Goal: Transaction & Acquisition: Book appointment/travel/reservation

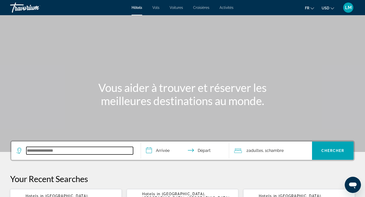
click at [82, 153] on input "Search widget" at bounding box center [79, 151] width 107 height 8
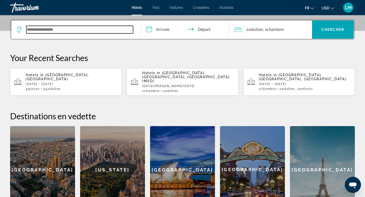
scroll to position [124, 0]
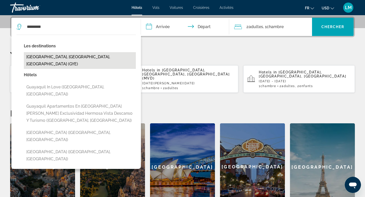
click at [80, 57] on button "[GEOGRAPHIC_DATA], [GEOGRAPHIC_DATA], [GEOGRAPHIC_DATA] (GYE)" at bounding box center [80, 60] width 112 height 17
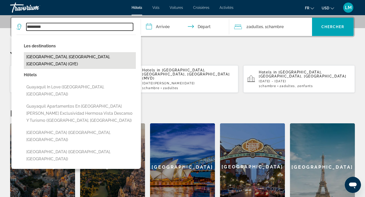
type input "**********"
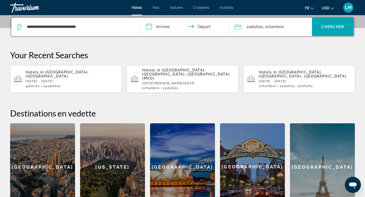
click at [166, 27] on input "**********" at bounding box center [186, 28] width 90 height 20
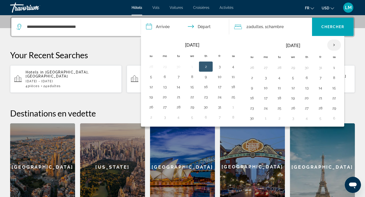
click at [335, 46] on th "Next month" at bounding box center [334, 45] width 14 height 11
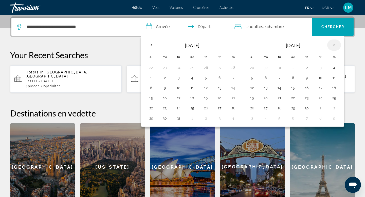
click at [335, 46] on th "Next month" at bounding box center [334, 45] width 14 height 11
click at [155, 43] on th "Previous month" at bounding box center [151, 45] width 14 height 11
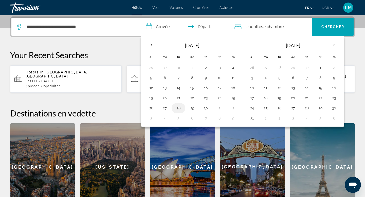
click at [180, 109] on button "28" at bounding box center [178, 108] width 8 height 7
click at [190, 108] on button "29" at bounding box center [192, 108] width 8 height 7
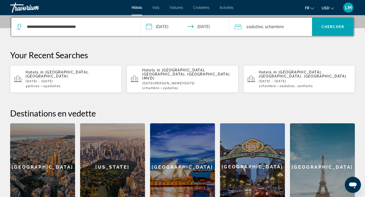
click at [180, 26] on input "**********" at bounding box center [186, 28] width 90 height 20
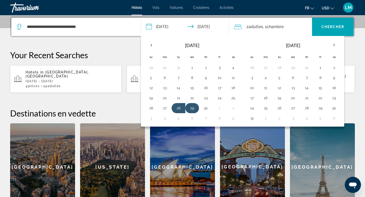
click at [194, 110] on button "29" at bounding box center [192, 108] width 8 height 7
click at [219, 109] on button "1" at bounding box center [219, 108] width 8 height 7
type input "**********"
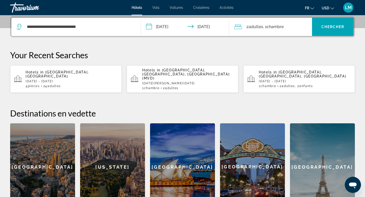
click at [257, 26] on span "Adultes" at bounding box center [256, 26] width 14 height 5
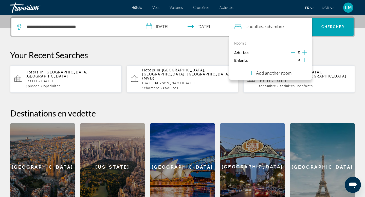
click at [303, 62] on icon "Increment children" at bounding box center [304, 60] width 5 height 6
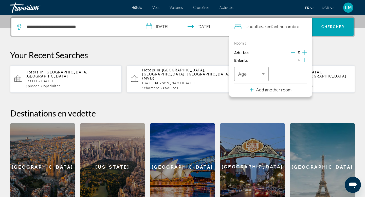
click at [303, 62] on icon "Increment children" at bounding box center [304, 60] width 5 height 6
click at [240, 87] on div "Room 1 Adultes 2 Enfants 2 Âge Âge Add another room" at bounding box center [270, 66] width 83 height 61
click at [256, 87] on p "Add another room" at bounding box center [273, 90] width 35 height 6
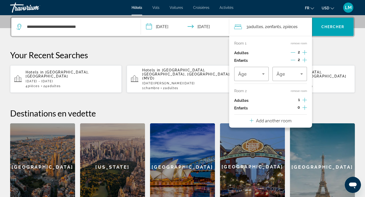
click at [303, 100] on icon "Increment adults" at bounding box center [304, 100] width 5 height 6
click at [305, 105] on icon "Increment children" at bounding box center [304, 108] width 5 height 6
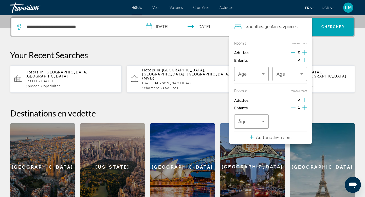
click at [305, 105] on icon "Increment children" at bounding box center [304, 108] width 5 height 6
click at [258, 74] on span "Travelers: 4 adults, 4 children" at bounding box center [250, 74] width 24 height 6
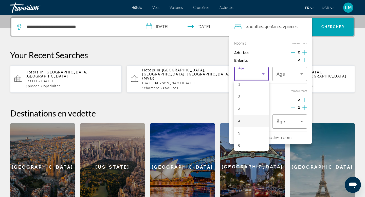
scroll to position [20, 0]
click at [249, 120] on mat-option "4" at bounding box center [251, 118] width 34 height 12
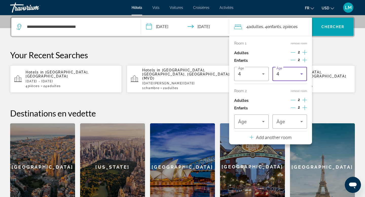
click at [292, 74] on div "4" at bounding box center [288, 74] width 24 height 6
click at [284, 145] on mat-option "10" at bounding box center [289, 146] width 34 height 12
click at [250, 119] on span "Travelers: 4 adults, 4 children" at bounding box center [250, 122] width 24 height 6
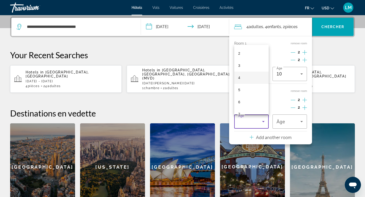
scroll to position [35, 0]
click at [250, 98] on mat-option "7" at bounding box center [251, 103] width 34 height 12
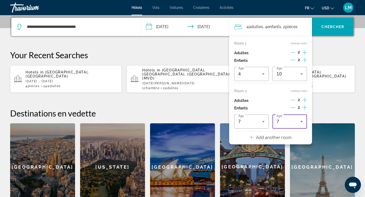
click at [288, 120] on div "7" at bounding box center [288, 122] width 24 height 6
click at [289, 87] on mat-option "11" at bounding box center [289, 88] width 34 height 12
click at [326, 29] on span "Search widget" at bounding box center [333, 27] width 42 height 12
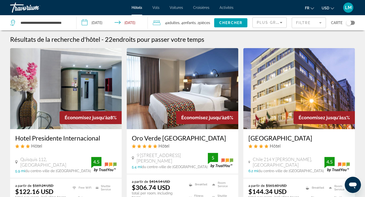
click at [329, 5] on button "USD USD ($) MXN (Mex$) CAD (Can$) GBP (£) EUR (€) AUD (A$) NZD (NZ$) CNY (CN¥)" at bounding box center [327, 7] width 12 height 7
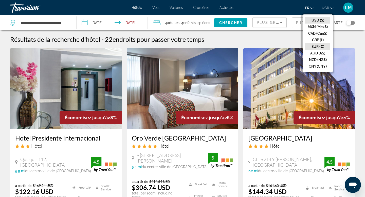
click at [317, 45] on button "EUR (€)" at bounding box center [317, 46] width 25 height 7
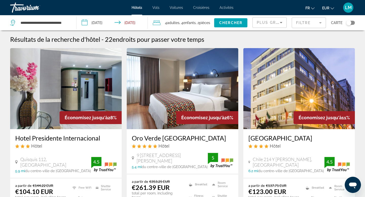
click at [275, 24] on span "Plus grandes économies" at bounding box center [287, 23] width 61 height 4
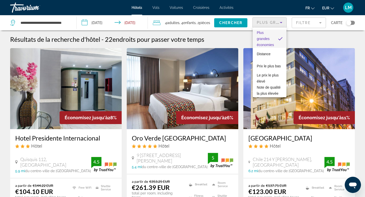
click at [310, 18] on div at bounding box center [182, 98] width 365 height 197
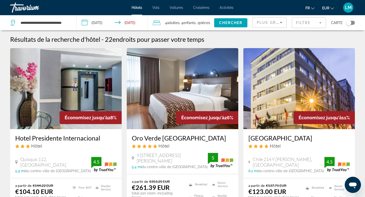
click at [309, 23] on mat-form-field "Filtre" at bounding box center [309, 22] width 34 height 11
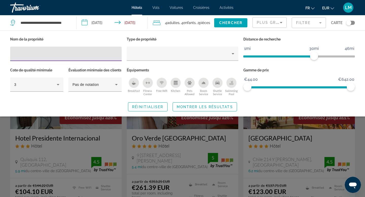
click at [137, 82] on div "Breakfast" at bounding box center [134, 83] width 10 height 10
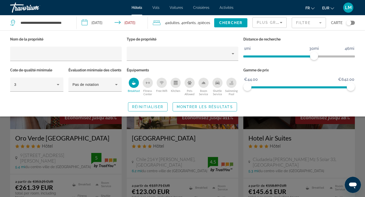
click at [231, 81] on icon "Swimming Pool" at bounding box center [232, 82] width 2 height 3
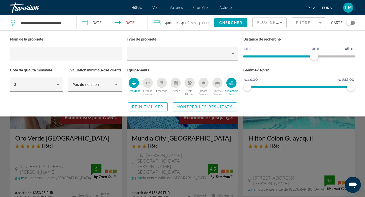
click at [211, 109] on span "Montrer les résultats" at bounding box center [205, 107] width 56 height 4
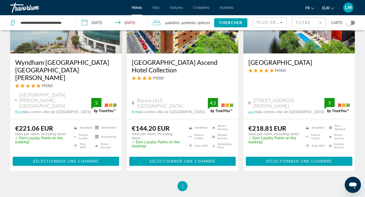
scroll to position [288, 0]
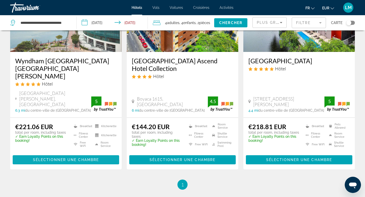
click at [99, 154] on span "Main content" at bounding box center [66, 160] width 106 height 12
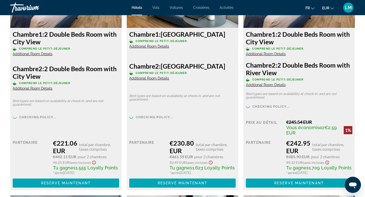
scroll to position [754, 0]
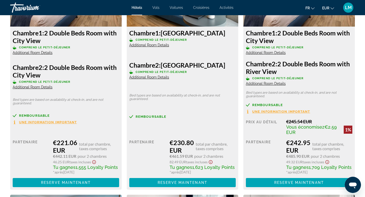
click at [69, 124] on span "Une information important" at bounding box center [48, 122] width 58 height 3
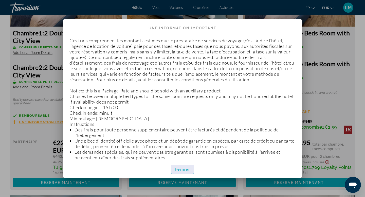
click at [183, 169] on span "Fermer" at bounding box center [182, 169] width 15 height 4
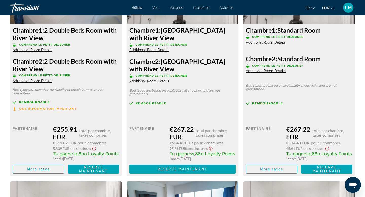
scroll to position [1221, 0]
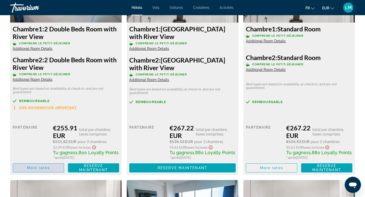
click at [49, 169] on span "More rates" at bounding box center [38, 168] width 23 height 4
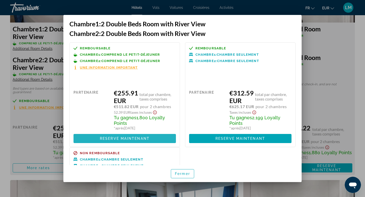
click at [119, 137] on span "Reserve maintenant" at bounding box center [125, 139] width 50 height 4
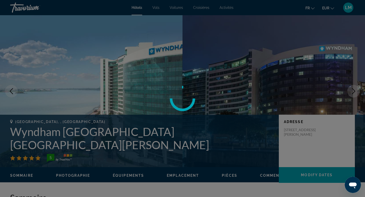
scroll to position [1221, 0]
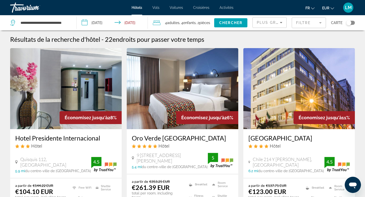
click at [310, 23] on mat-form-field "Filtre" at bounding box center [309, 22] width 34 height 11
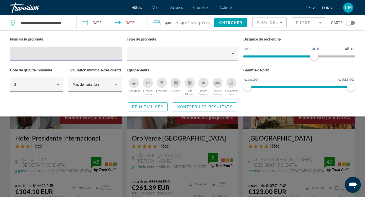
click at [137, 84] on div "Breakfast" at bounding box center [134, 83] width 10 height 10
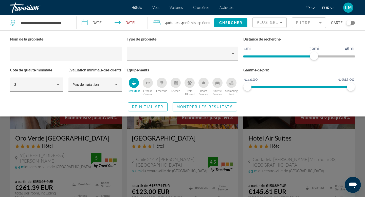
click at [233, 83] on div "Swimming Pool" at bounding box center [231, 83] width 10 height 10
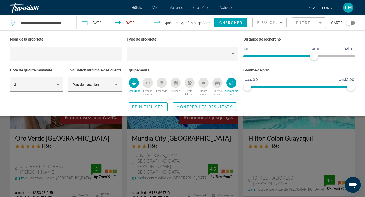
click at [195, 111] on span "Search widget" at bounding box center [205, 107] width 64 height 12
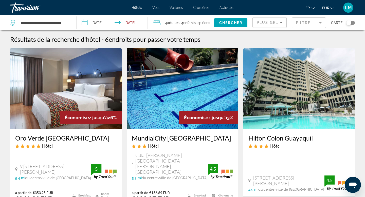
click at [336, 89] on img "Main content" at bounding box center [298, 88] width 111 height 81
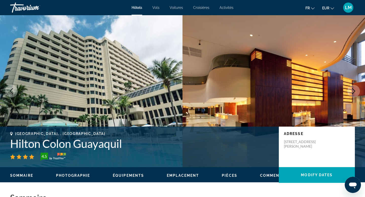
click at [141, 77] on img "Main content" at bounding box center [91, 91] width 182 height 152
click at [244, 109] on img "Main content" at bounding box center [273, 91] width 182 height 152
click at [82, 176] on span "Photographie" at bounding box center [73, 176] width 34 height 4
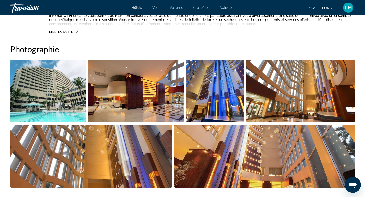
scroll to position [247, 0]
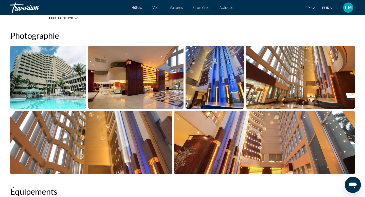
click at [51, 104] on img "Open full-screen image slider" at bounding box center [48, 77] width 76 height 63
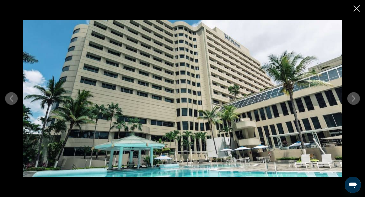
click at [354, 100] on icon "Next image" at bounding box center [353, 99] width 3 height 6
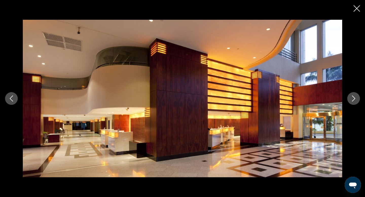
click at [354, 100] on icon "Next image" at bounding box center [353, 99] width 3 height 6
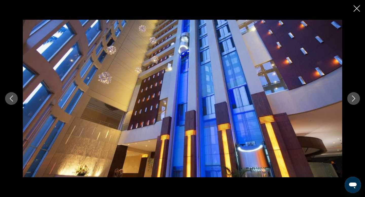
click at [354, 100] on icon "Next image" at bounding box center [353, 99] width 3 height 6
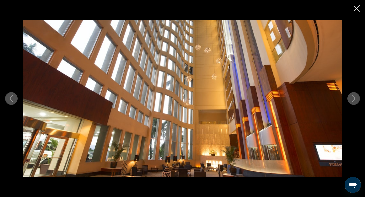
click at [354, 100] on icon "Next image" at bounding box center [353, 99] width 3 height 6
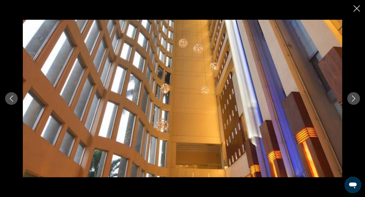
click at [354, 100] on icon "Next image" at bounding box center [353, 99] width 3 height 6
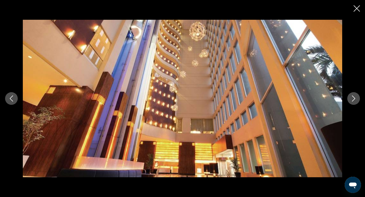
click at [354, 100] on icon "Next image" at bounding box center [353, 99] width 3 height 6
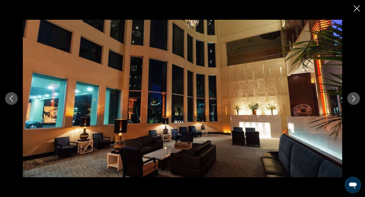
click at [354, 100] on icon "Next image" at bounding box center [353, 99] width 6 height 6
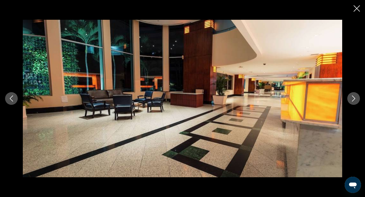
click at [354, 100] on icon "Next image" at bounding box center [353, 99] width 6 height 6
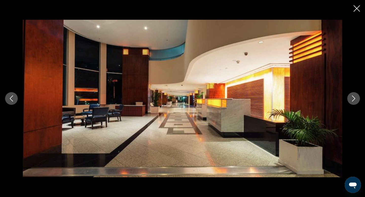
click at [354, 100] on icon "Next image" at bounding box center [353, 99] width 6 height 6
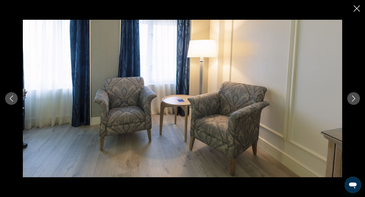
click at [354, 100] on icon "Next image" at bounding box center [353, 99] width 6 height 6
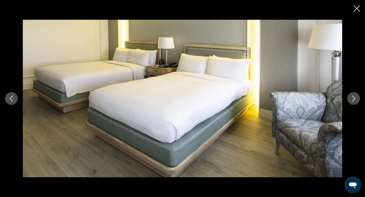
click at [354, 100] on icon "Next image" at bounding box center [353, 99] width 6 height 6
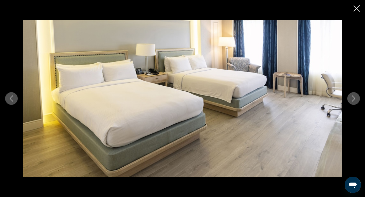
click at [354, 100] on icon "Next image" at bounding box center [353, 99] width 6 height 6
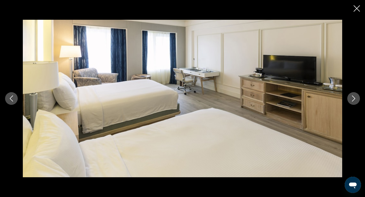
click at [354, 100] on icon "Next image" at bounding box center [353, 99] width 6 height 6
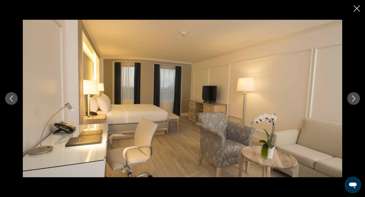
click at [354, 100] on icon "Next image" at bounding box center [353, 99] width 6 height 6
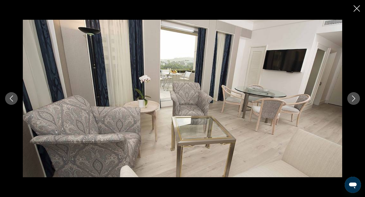
click at [354, 100] on icon "Next image" at bounding box center [353, 99] width 6 height 6
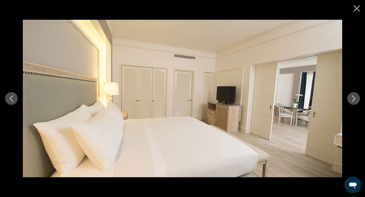
click at [354, 100] on icon "Next image" at bounding box center [353, 99] width 6 height 6
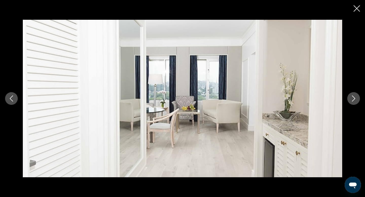
click at [354, 100] on icon "Next image" at bounding box center [353, 99] width 6 height 6
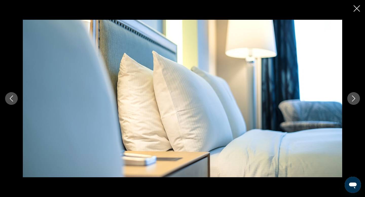
click at [358, 10] on icon "Close slideshow" at bounding box center [356, 8] width 6 height 6
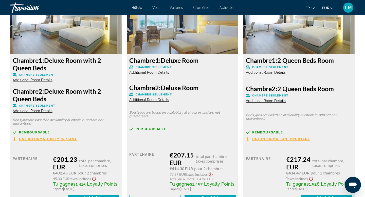
scroll to position [740, 0]
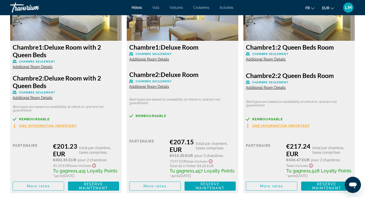
click at [73, 184] on span "Reserve maintenant Plus disponible" at bounding box center [93, 186] width 43 height 8
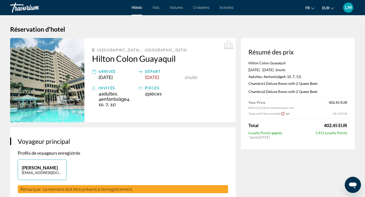
click at [32, 8] on div "Travorium" at bounding box center [35, 7] width 51 height 13
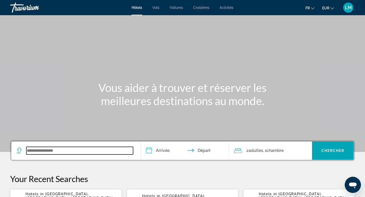
click at [64, 151] on input "Search widget" at bounding box center [79, 151] width 107 height 8
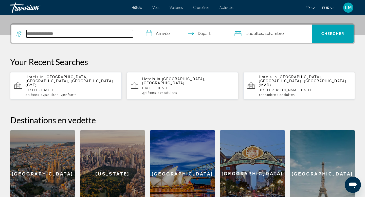
scroll to position [124, 0]
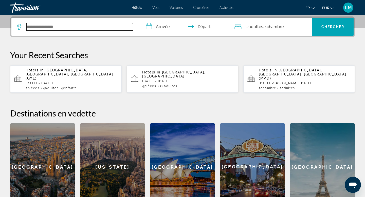
click at [88, 28] on input "Search widget" at bounding box center [79, 27] width 107 height 8
click at [93, 28] on input "Search widget" at bounding box center [79, 27] width 107 height 8
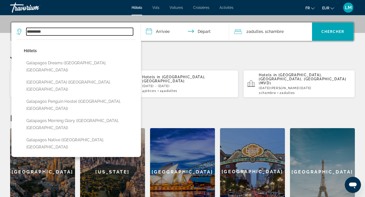
click at [47, 31] on input "*********" at bounding box center [79, 32] width 107 height 8
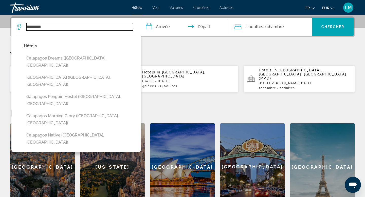
click at [47, 31] on div "********* Hôtels Galapagos Dreams ([GEOGRAPHIC_DATA], [GEOGRAPHIC_DATA]) [GEOGR…" at bounding box center [75, 27] width 119 height 18
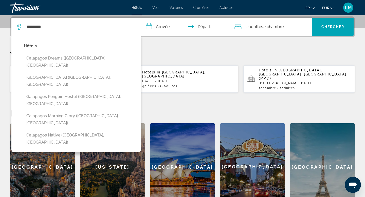
click at [47, 31] on div "********* Hôtels Galapagos Dreams ([GEOGRAPHIC_DATA], [GEOGRAPHIC_DATA]) [GEOGR…" at bounding box center [75, 27] width 119 height 18
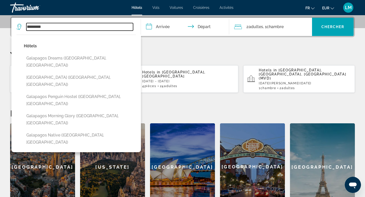
click at [47, 25] on input "*********" at bounding box center [79, 27] width 107 height 8
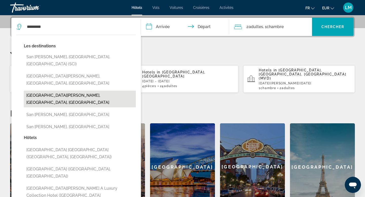
click at [70, 91] on button "[GEOGRAPHIC_DATA][PERSON_NAME], [GEOGRAPHIC_DATA], [GEOGRAPHIC_DATA]" at bounding box center [80, 99] width 112 height 17
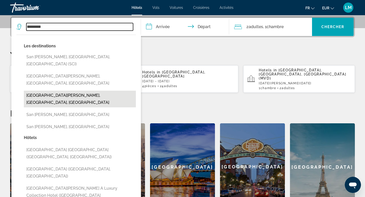
type input "**********"
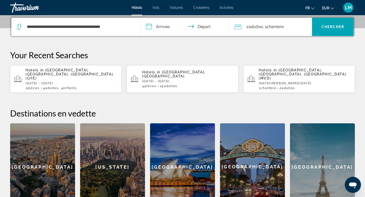
click at [165, 27] on input "**********" at bounding box center [186, 28] width 90 height 20
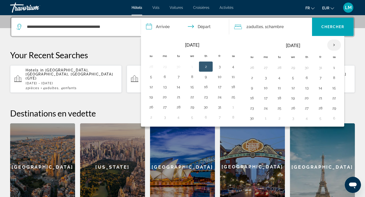
click at [332, 43] on th "Next month" at bounding box center [334, 45] width 14 height 11
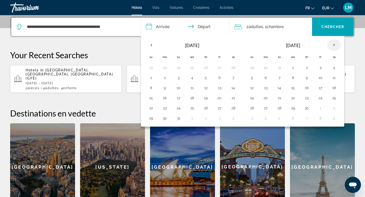
click at [332, 43] on th "Next month" at bounding box center [334, 45] width 14 height 11
click at [321, 68] on button "1" at bounding box center [320, 67] width 8 height 7
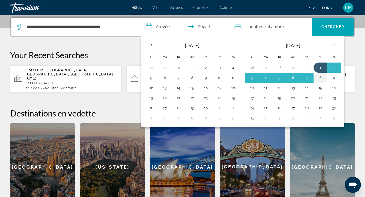
click at [320, 77] on button "8" at bounding box center [320, 77] width 8 height 7
type input "**********"
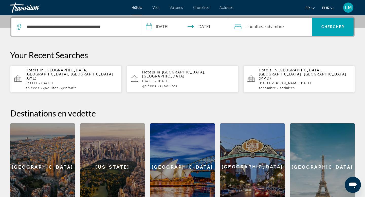
click at [281, 24] on span ", 1 Chambre pièces" at bounding box center [273, 26] width 21 height 7
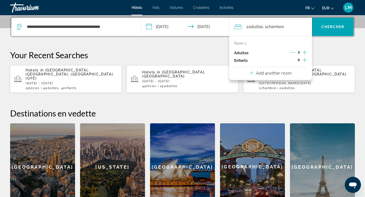
click at [305, 52] on icon "Increment adults" at bounding box center [304, 52] width 5 height 6
click at [304, 50] on icon "Increment adults" at bounding box center [304, 52] width 5 height 6
click at [303, 60] on icon "Increment children" at bounding box center [304, 60] width 5 height 5
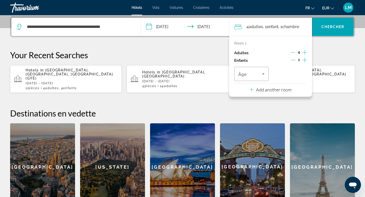
click at [303, 60] on icon "Increment children" at bounding box center [304, 60] width 5 height 5
click at [277, 91] on p "Add another room" at bounding box center [273, 90] width 35 height 6
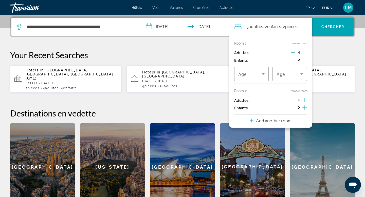
click at [294, 53] on icon "Decrement adults" at bounding box center [293, 52] width 5 height 5
click at [302, 98] on icon "Increment adults" at bounding box center [304, 100] width 5 height 6
click at [291, 98] on icon "Decrement adults" at bounding box center [293, 100] width 5 height 5
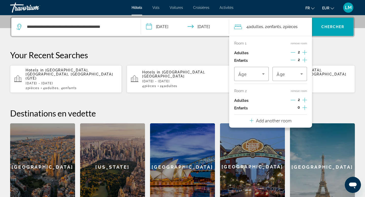
click at [305, 106] on icon "Increment children" at bounding box center [304, 108] width 5 height 6
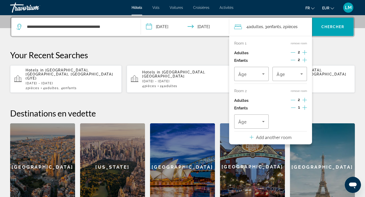
click at [305, 106] on icon "Increment children" at bounding box center [304, 108] width 5 height 6
click at [296, 74] on span "Travelers: 4 adults, 4 children" at bounding box center [288, 74] width 24 height 6
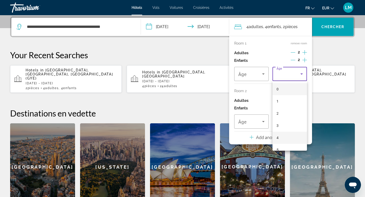
click at [284, 132] on mat-option "4" at bounding box center [289, 138] width 34 height 12
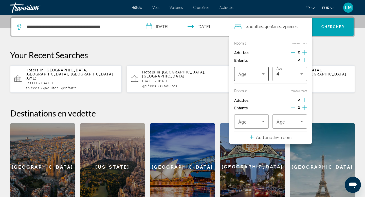
click at [263, 71] on icon "Travelers: 4 adults, 4 children" at bounding box center [263, 74] width 6 height 6
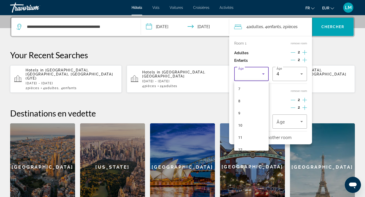
scroll to position [86, 0]
click at [250, 124] on mat-option "10" at bounding box center [251, 124] width 34 height 12
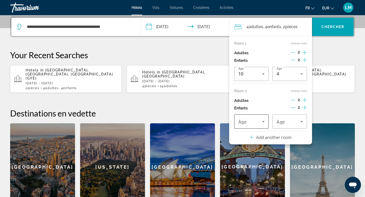
click at [257, 118] on div "Travelers: 4 adults, 4 children" at bounding box center [251, 121] width 26 height 14
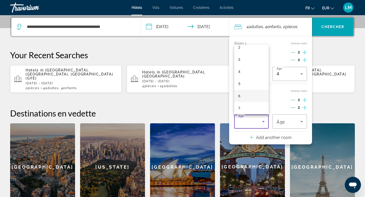
scroll to position [32, 0]
click at [255, 105] on mat-option "7" at bounding box center [251, 106] width 34 height 12
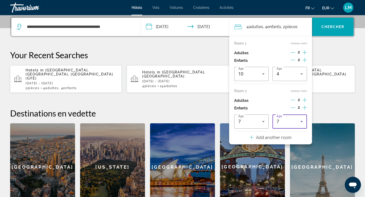
click at [284, 123] on div "7" at bounding box center [288, 122] width 24 height 6
click at [289, 88] on mat-option "11" at bounding box center [289, 85] width 34 height 12
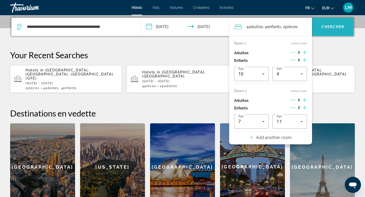
click at [338, 27] on span "Chercher" at bounding box center [332, 27] width 23 height 4
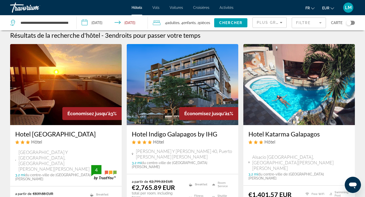
scroll to position [4, 0]
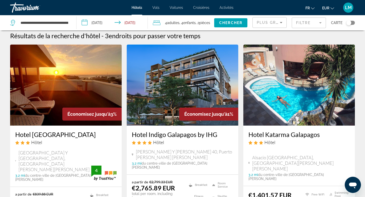
click at [301, 76] on img "Main content" at bounding box center [298, 85] width 111 height 81
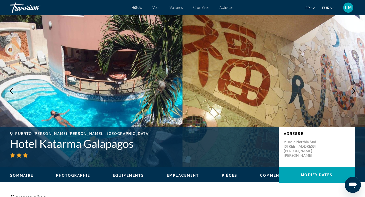
click at [150, 84] on img "Main content" at bounding box center [91, 91] width 182 height 152
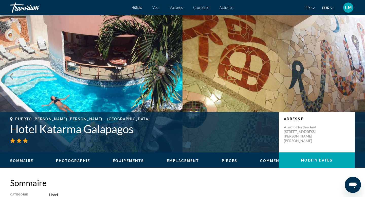
scroll to position [17, 0]
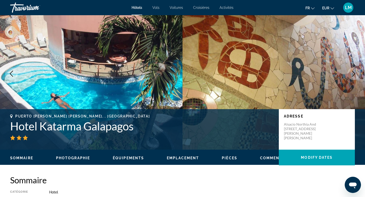
click at [94, 154] on div "Sommaire Photographie Équipements Emplacement Pièces Commentaires Modify Dates" at bounding box center [182, 158] width 365 height 16
click at [87, 159] on span "Photographie" at bounding box center [73, 158] width 34 height 4
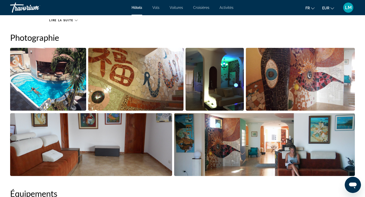
scroll to position [247, 0]
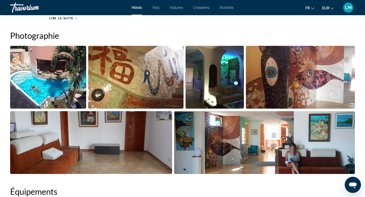
click at [62, 89] on img "Open full-screen image slider" at bounding box center [48, 77] width 76 height 63
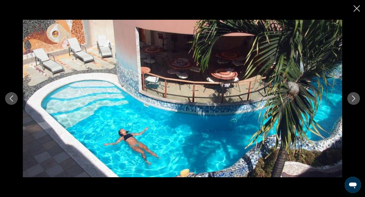
click at [357, 99] on button "Next image" at bounding box center [353, 98] width 13 height 13
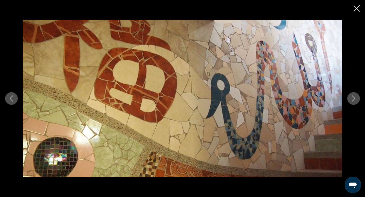
click at [357, 99] on button "Next image" at bounding box center [353, 98] width 13 height 13
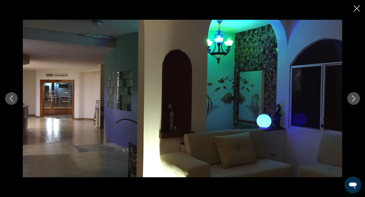
click at [357, 99] on button "Next image" at bounding box center [353, 98] width 13 height 13
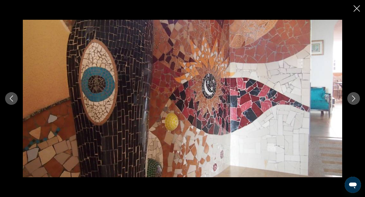
click at [357, 99] on button "Next image" at bounding box center [353, 98] width 13 height 13
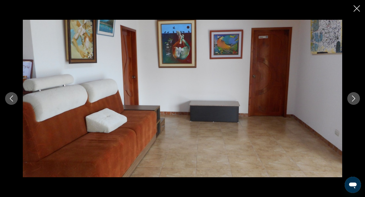
click at [357, 99] on button "Next image" at bounding box center [353, 98] width 13 height 13
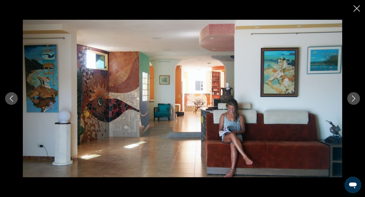
click at [357, 99] on button "Next image" at bounding box center [353, 98] width 13 height 13
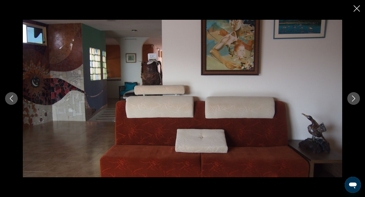
click at [358, 99] on button "Next image" at bounding box center [353, 98] width 13 height 13
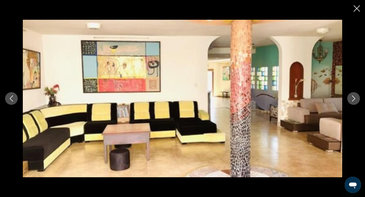
click at [358, 99] on button "Next image" at bounding box center [353, 98] width 13 height 13
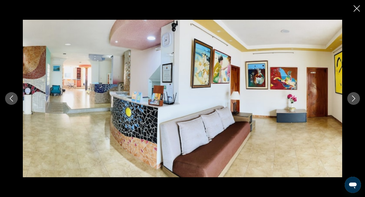
click at [359, 99] on button "Next image" at bounding box center [353, 98] width 13 height 13
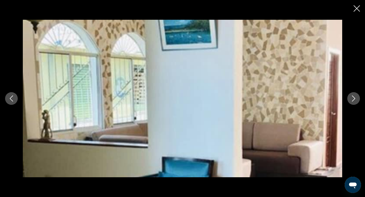
click at [359, 99] on button "Next image" at bounding box center [353, 98] width 13 height 13
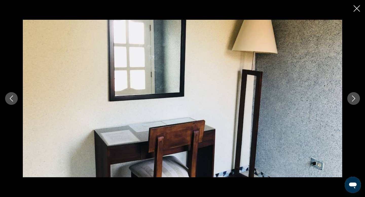
click at [359, 99] on button "Next image" at bounding box center [353, 98] width 13 height 13
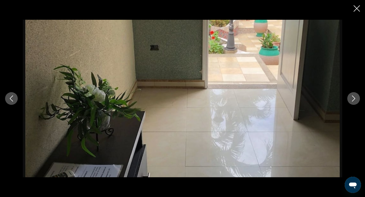
click at [359, 99] on button "Next image" at bounding box center [353, 98] width 13 height 13
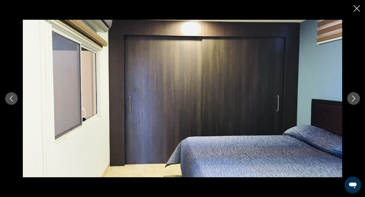
click at [359, 99] on button "Next image" at bounding box center [353, 98] width 13 height 13
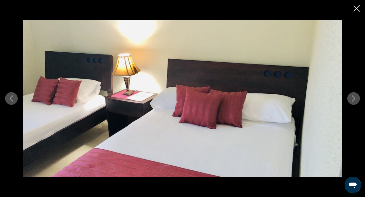
click at [359, 99] on button "Next image" at bounding box center [353, 98] width 13 height 13
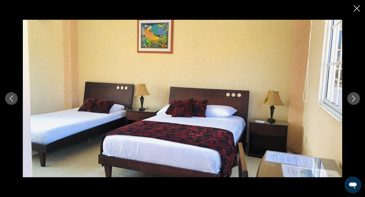
click at [359, 99] on button "Next image" at bounding box center [353, 98] width 13 height 13
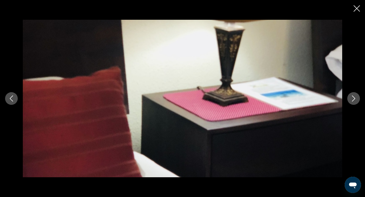
click at [359, 99] on button "Next image" at bounding box center [353, 98] width 13 height 13
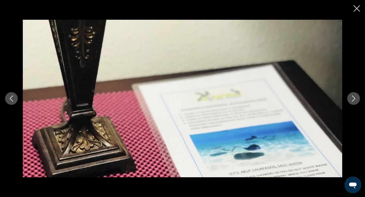
click at [359, 99] on button "Next image" at bounding box center [353, 98] width 13 height 13
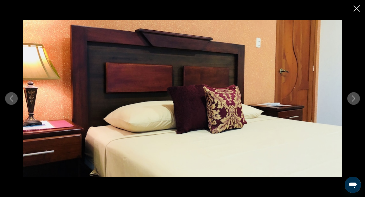
click at [358, 7] on icon "Close slideshow" at bounding box center [356, 8] width 6 height 6
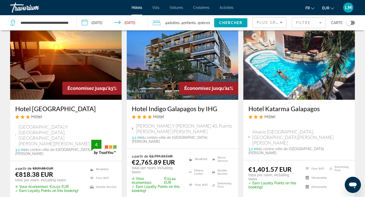
scroll to position [30, 0]
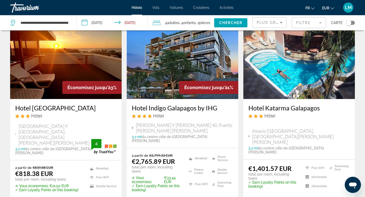
click at [97, 56] on img "Main content" at bounding box center [65, 58] width 111 height 81
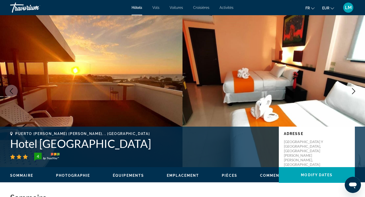
click at [79, 77] on img "Main content" at bounding box center [91, 91] width 182 height 152
click at [67, 174] on span "Photographie" at bounding box center [73, 176] width 34 height 4
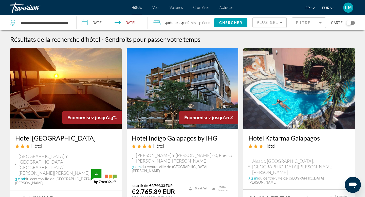
click at [162, 98] on img "Main content" at bounding box center [182, 88] width 111 height 81
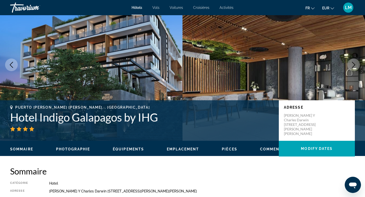
scroll to position [32, 0]
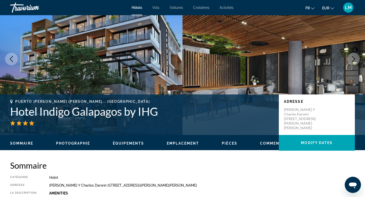
click at [82, 142] on span "Photographie" at bounding box center [73, 143] width 34 height 4
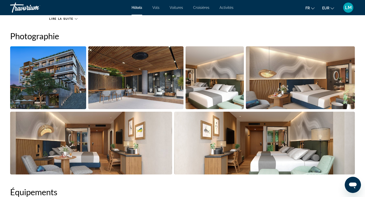
scroll to position [247, 0]
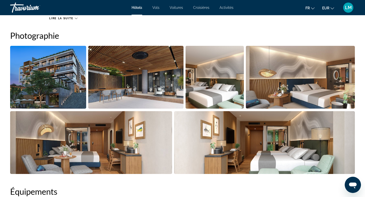
click at [55, 78] on img "Open full-screen image slider" at bounding box center [48, 77] width 76 height 63
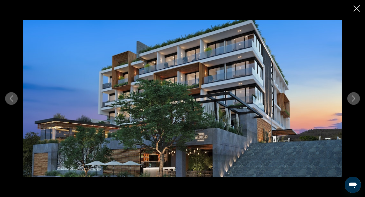
click at [353, 101] on icon "Next image" at bounding box center [353, 99] width 6 height 6
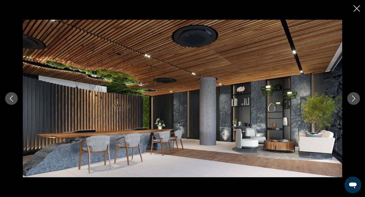
click at [355, 102] on button "Next image" at bounding box center [353, 98] width 13 height 13
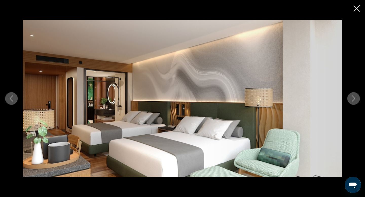
click at [355, 102] on button "Next image" at bounding box center [353, 98] width 13 height 13
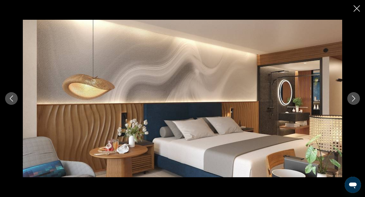
click at [355, 102] on button "Next image" at bounding box center [353, 98] width 13 height 13
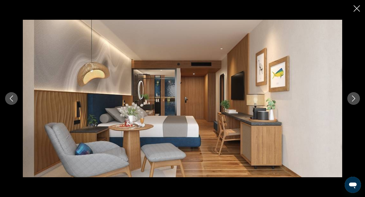
click at [355, 102] on button "Next image" at bounding box center [353, 98] width 13 height 13
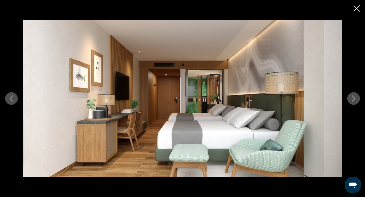
click at [356, 102] on button "Next image" at bounding box center [353, 98] width 13 height 13
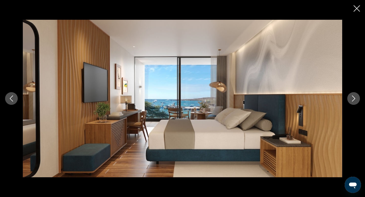
click at [356, 102] on button "Next image" at bounding box center [353, 98] width 13 height 13
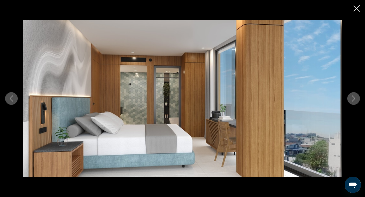
click at [356, 102] on button "Next image" at bounding box center [353, 98] width 13 height 13
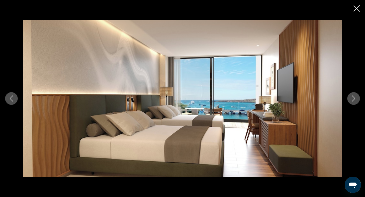
click at [356, 102] on button "Next image" at bounding box center [353, 98] width 13 height 13
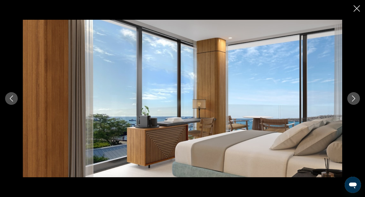
click at [356, 102] on button "Next image" at bounding box center [353, 98] width 13 height 13
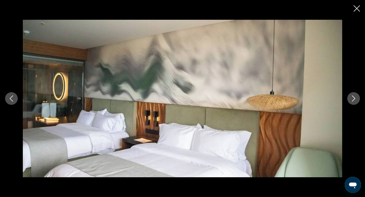
click at [356, 102] on button "Next image" at bounding box center [353, 98] width 13 height 13
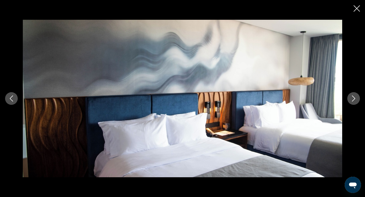
click at [356, 102] on button "Next image" at bounding box center [353, 98] width 13 height 13
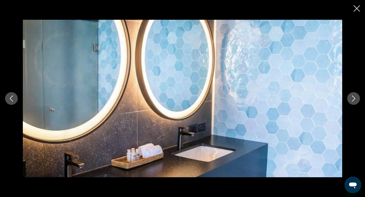
click at [356, 102] on button "Next image" at bounding box center [353, 98] width 13 height 13
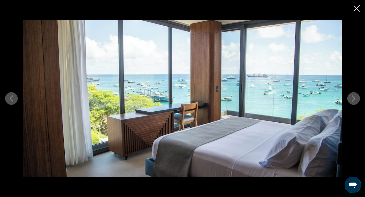
click at [356, 102] on button "Next image" at bounding box center [353, 98] width 13 height 13
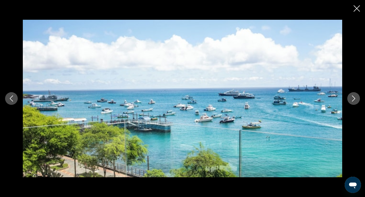
click at [356, 102] on button "Next image" at bounding box center [353, 98] width 13 height 13
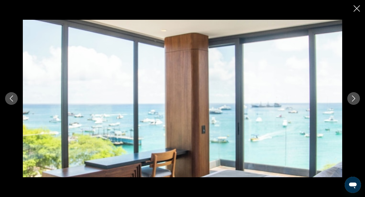
click at [356, 102] on button "Next image" at bounding box center [353, 98] width 13 height 13
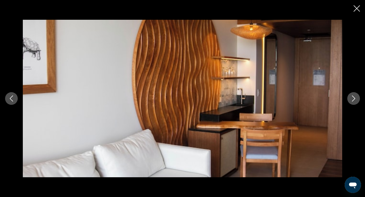
click at [356, 102] on button "Next image" at bounding box center [353, 98] width 13 height 13
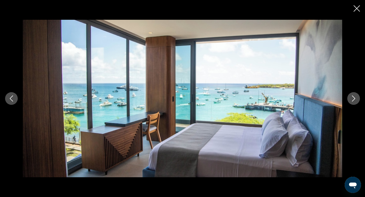
click at [356, 102] on button "Next image" at bounding box center [353, 98] width 13 height 13
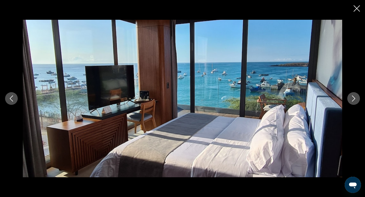
click at [356, 9] on icon "Close slideshow" at bounding box center [356, 8] width 6 height 6
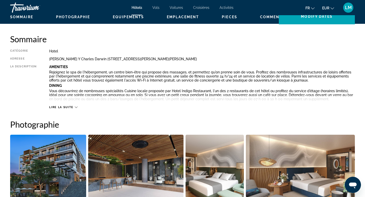
scroll to position [0, 0]
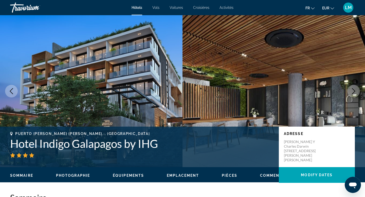
click at [136, 92] on img "Main content" at bounding box center [91, 91] width 182 height 152
click at [70, 177] on span "Photographie" at bounding box center [73, 176] width 34 height 4
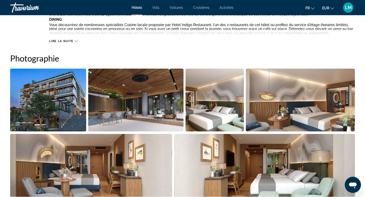
scroll to position [247, 0]
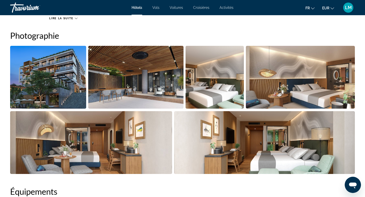
click at [49, 111] on li "Main content" at bounding box center [49, 78] width 78 height 65
click at [51, 100] on img "Open full-screen image slider" at bounding box center [48, 77] width 76 height 63
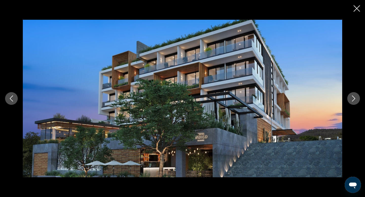
click at [358, 10] on icon "Close slideshow" at bounding box center [356, 8] width 6 height 6
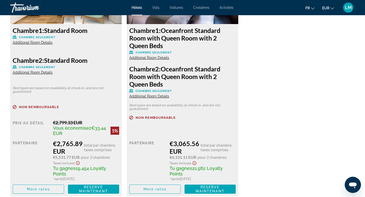
scroll to position [760, 0]
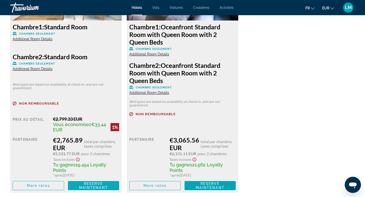
click at [84, 189] on span "Reserve maintenant" at bounding box center [93, 186] width 29 height 8
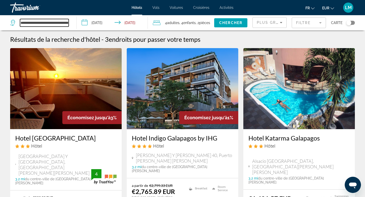
click at [40, 25] on input "**********" at bounding box center [44, 23] width 49 height 8
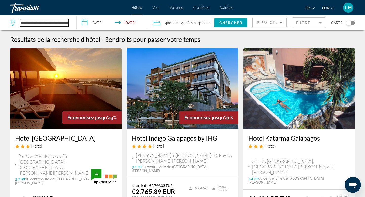
click at [56, 24] on input "**********" at bounding box center [44, 23] width 49 height 8
click at [54, 24] on input "**********" at bounding box center [44, 23] width 49 height 8
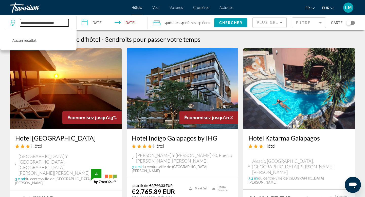
drag, startPoint x: 51, startPoint y: 23, endPoint x: 40, endPoint y: 21, distance: 12.0
click at [40, 21] on input "**********" at bounding box center [44, 23] width 49 height 8
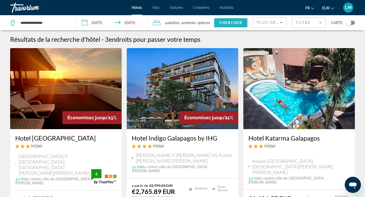
click at [236, 22] on span "Chercher" at bounding box center [230, 23] width 23 height 4
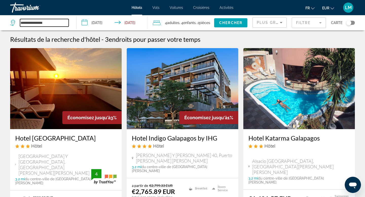
click at [42, 25] on input "**********" at bounding box center [44, 23] width 49 height 8
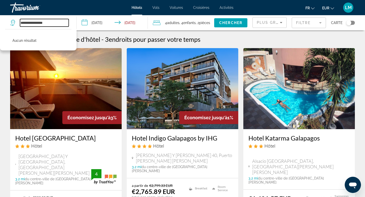
click at [42, 25] on input "**********" at bounding box center [44, 23] width 49 height 8
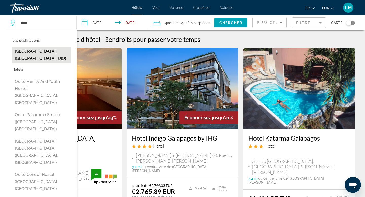
click at [44, 54] on button "[GEOGRAPHIC_DATA], [GEOGRAPHIC_DATA] (UIO)" at bounding box center [41, 55] width 59 height 17
type input "**********"
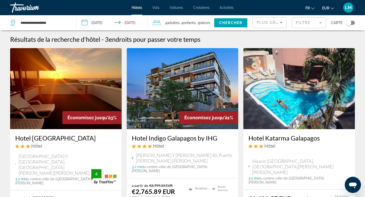
click at [98, 23] on input "**********" at bounding box center [113, 23] width 73 height 17
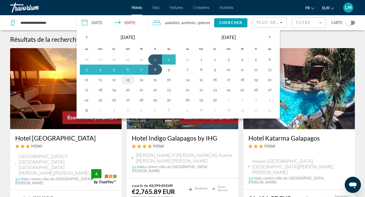
click at [127, 81] on button "13" at bounding box center [128, 79] width 8 height 7
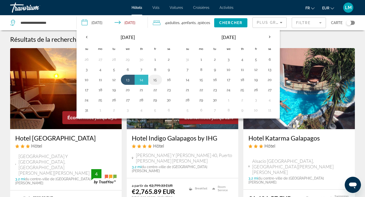
click at [154, 80] on button "15" at bounding box center [155, 79] width 8 height 7
type input "**********"
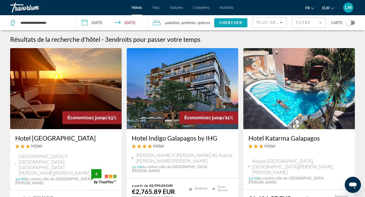
click at [224, 24] on span "Chercher" at bounding box center [230, 23] width 23 height 4
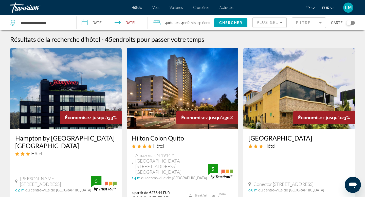
click at [319, 18] on mat-form-field "Filtre" at bounding box center [309, 22] width 34 height 11
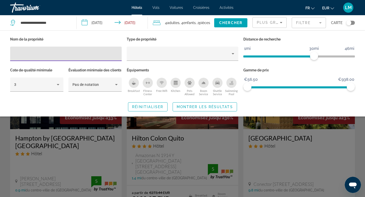
click at [234, 80] on div "Swimming Pool" at bounding box center [231, 83] width 10 height 10
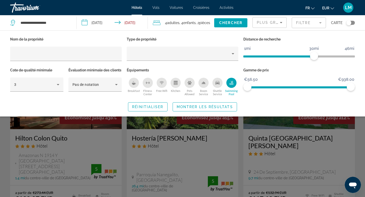
click at [137, 80] on div "Breakfast" at bounding box center [134, 83] width 10 height 10
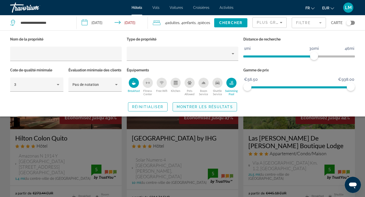
click at [211, 113] on span "Search widget" at bounding box center [205, 107] width 64 height 12
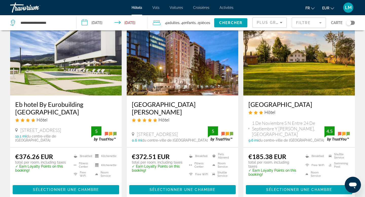
scroll to position [207, 0]
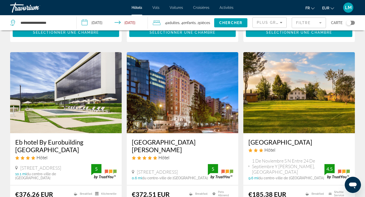
click at [353, 20] on div "Carte" at bounding box center [343, 22] width 24 height 15
click at [353, 23] on div "Toggle map" at bounding box center [350, 23] width 9 height 4
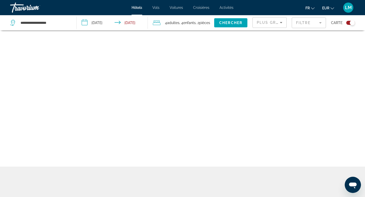
scroll to position [30, 0]
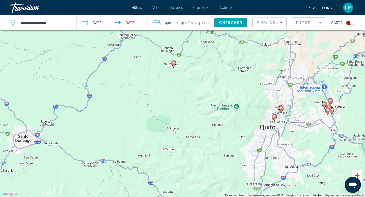
drag, startPoint x: 240, startPoint y: 128, endPoint x: 238, endPoint y: 86, distance: 41.8
click at [238, 87] on div "Pour activer le glissement avec le clavier, appuyez sur Alt+Entrée. Une fois ce…" at bounding box center [182, 98] width 365 height 197
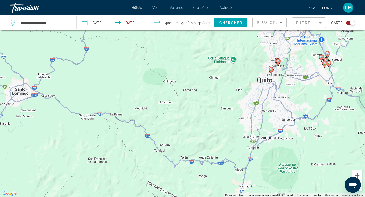
drag, startPoint x: 225, startPoint y: 133, endPoint x: 255, endPoint y: 83, distance: 58.4
click at [254, 84] on div "Pour activer le glissement avec le clavier, appuyez sur Alt+Entrée. Une fois ce…" at bounding box center [182, 98] width 365 height 197
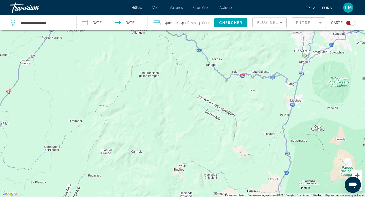
drag, startPoint x: 242, startPoint y: 126, endPoint x: 265, endPoint y: 59, distance: 70.7
click at [263, 61] on div "Pour activer le glissement avec le clavier, appuyez sur Alt+Entrée. Une fois ce…" at bounding box center [182, 98] width 365 height 197
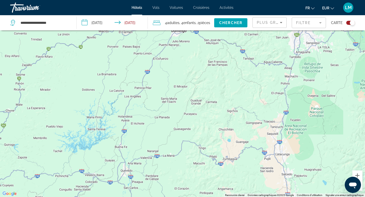
drag, startPoint x: 265, startPoint y: 59, endPoint x: 238, endPoint y: 154, distance: 98.9
click at [238, 154] on div "Pour activer le glissement avec le clavier, appuyez sur Alt+Entrée. Une fois ce…" at bounding box center [182, 98] width 365 height 197
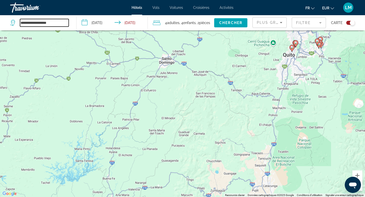
click at [55, 24] on input "**********" at bounding box center [44, 23] width 49 height 8
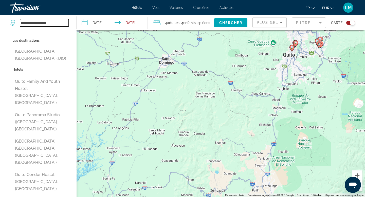
click at [55, 24] on input "**********" at bounding box center [44, 23] width 49 height 8
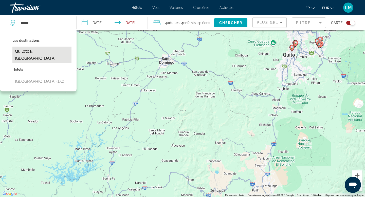
click at [21, 54] on button "Quilotoa, [GEOGRAPHIC_DATA]" at bounding box center [41, 55] width 59 height 17
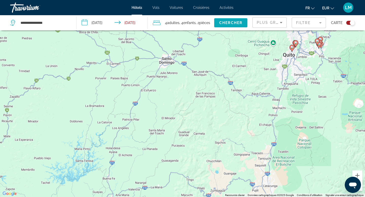
click at [231, 23] on span "Chercher" at bounding box center [230, 23] width 23 height 4
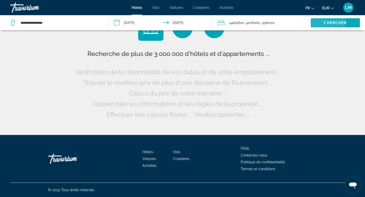
scroll to position [0, 0]
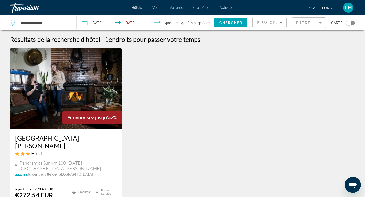
click at [351, 22] on div "Toggle map" at bounding box center [348, 22] width 5 height 5
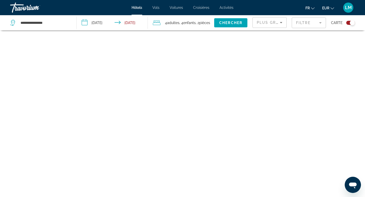
scroll to position [30, 0]
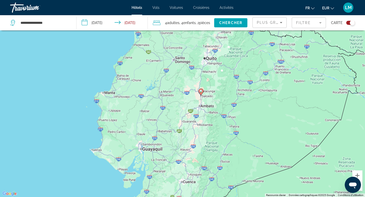
click at [207, 72] on div "Pour activer le glissement avec le clavier, appuyez sur Alt+Entrée. Une fois ce…" at bounding box center [182, 98] width 365 height 197
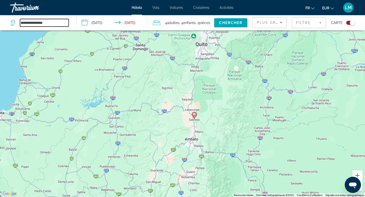
click at [42, 23] on input "**********" at bounding box center [44, 23] width 49 height 8
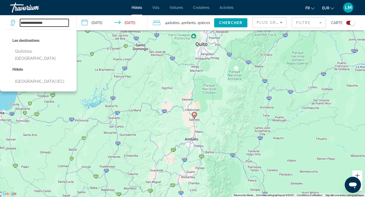
click at [42, 23] on input "**********" at bounding box center [44, 23] width 49 height 8
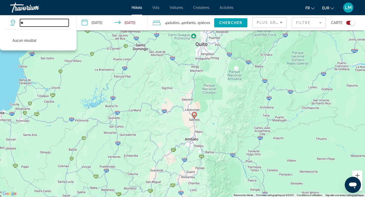
type input "*"
type input "*****"
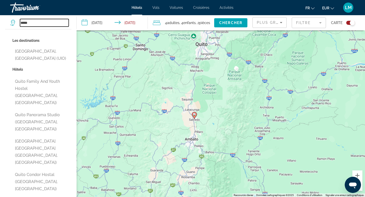
click at [46, 23] on input "*****" at bounding box center [44, 23] width 49 height 8
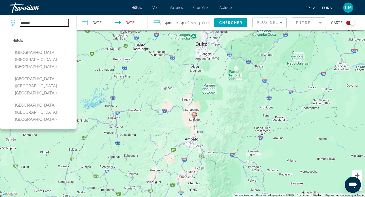
type input "*******"
click at [28, 23] on input "*******" at bounding box center [44, 23] width 49 height 8
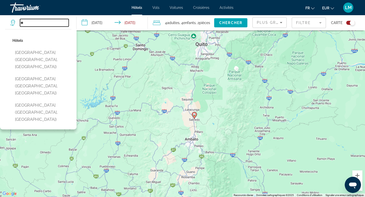
type input "*"
type input "*****"
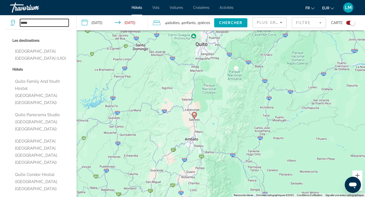
click at [40, 22] on input "*****" at bounding box center [44, 23] width 49 height 8
type input "*"
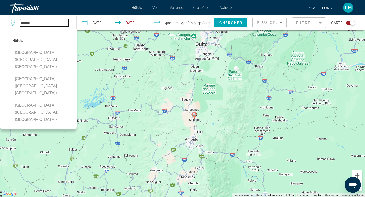
scroll to position [0, 0]
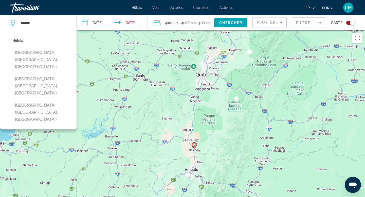
click at [349, 25] on div "Toggle map" at bounding box center [350, 23] width 9 height 4
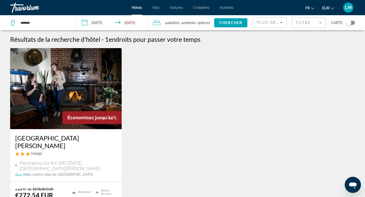
click at [36, 33] on div "**********" at bounding box center [182, 137] width 365 height 275
click at [40, 21] on input "*******" at bounding box center [44, 23] width 49 height 8
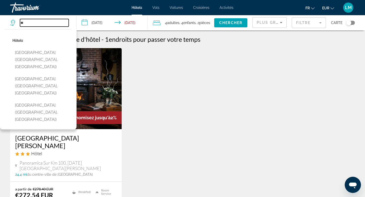
type input "*"
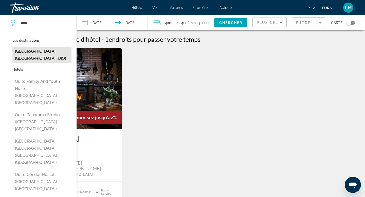
click at [37, 51] on button "[GEOGRAPHIC_DATA], [GEOGRAPHIC_DATA] (UIO)" at bounding box center [41, 55] width 59 height 17
type input "**********"
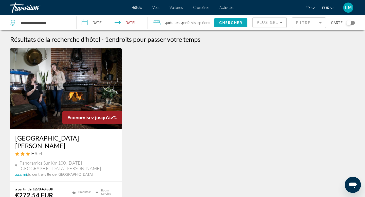
click at [234, 21] on span "Chercher" at bounding box center [230, 23] width 23 height 4
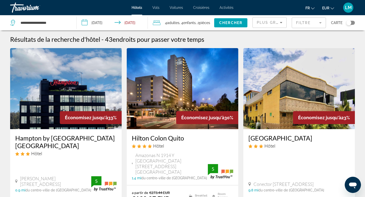
click at [351, 23] on div "Toggle map" at bounding box center [350, 23] width 9 height 4
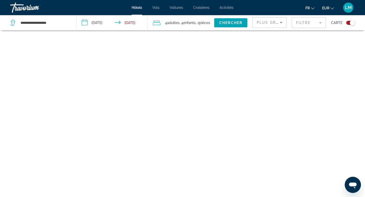
scroll to position [30, 0]
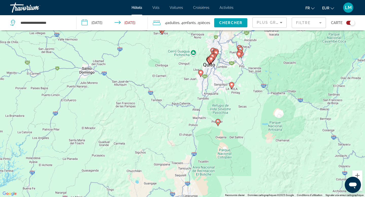
click at [217, 120] on icon "Main content" at bounding box center [218, 122] width 5 height 7
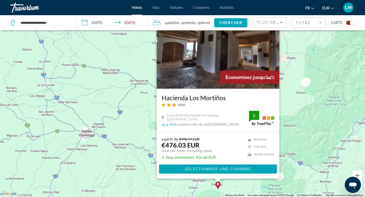
click at [208, 63] on img "Main content" at bounding box center [218, 48] width 123 height 81
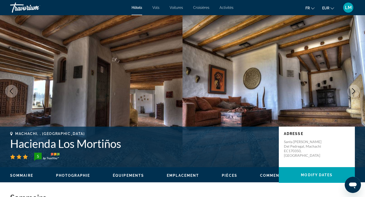
click at [155, 78] on img "Main content" at bounding box center [91, 91] width 182 height 152
click at [80, 179] on div "Sommaire Photographie Équipements Emplacement Pièces Commentaires Modify Dates" at bounding box center [182, 175] width 365 height 16
click at [81, 176] on span "Photographie" at bounding box center [73, 176] width 34 height 4
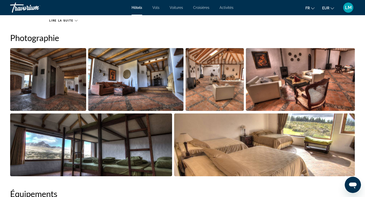
scroll to position [232, 0]
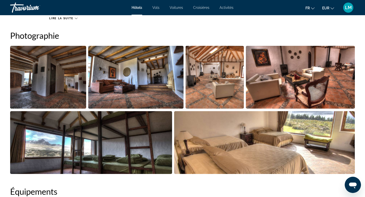
click at [56, 86] on img "Open full-screen image slider" at bounding box center [48, 77] width 76 height 63
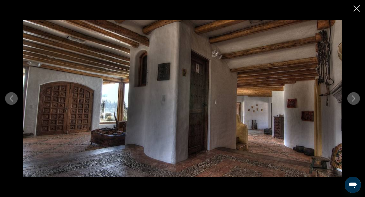
click at [350, 101] on icon "Next image" at bounding box center [353, 99] width 6 height 6
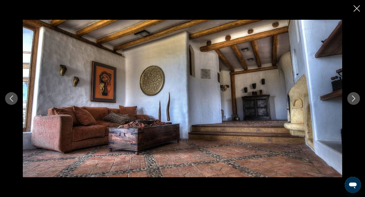
click at [350, 101] on icon "Next image" at bounding box center [353, 99] width 6 height 6
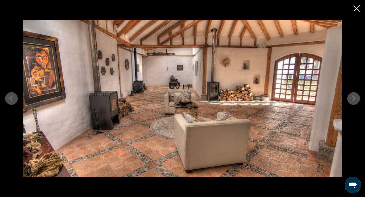
click at [350, 101] on icon "Next image" at bounding box center [353, 99] width 6 height 6
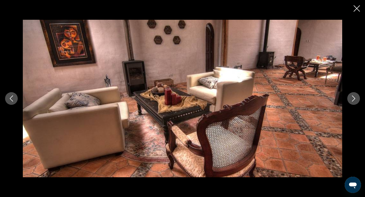
click at [350, 101] on icon "Next image" at bounding box center [353, 99] width 6 height 6
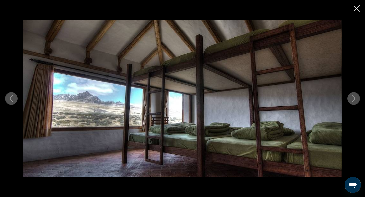
click at [350, 101] on icon "Next image" at bounding box center [353, 99] width 6 height 6
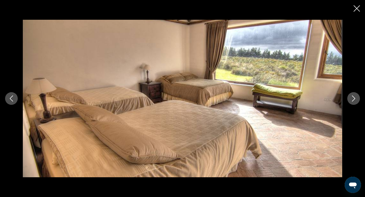
click at [350, 101] on icon "Next image" at bounding box center [353, 99] width 6 height 6
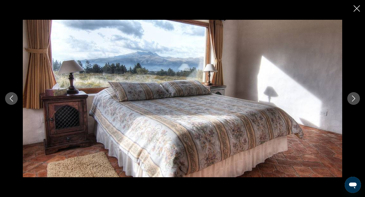
click at [350, 101] on icon "Next image" at bounding box center [353, 99] width 6 height 6
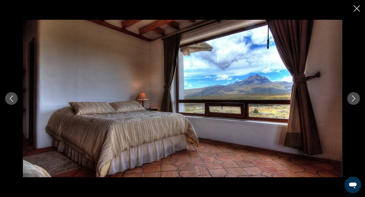
click at [350, 101] on icon "Next image" at bounding box center [353, 99] width 6 height 6
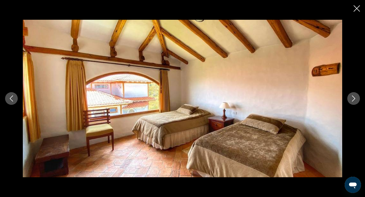
click at [350, 101] on icon "Next image" at bounding box center [353, 99] width 6 height 6
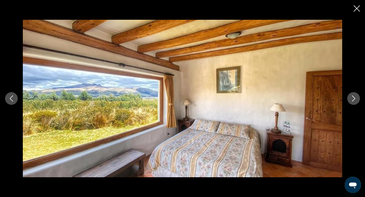
click at [350, 101] on icon "Next image" at bounding box center [353, 99] width 6 height 6
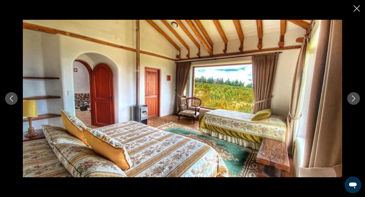
click at [350, 101] on icon "Next image" at bounding box center [353, 99] width 6 height 6
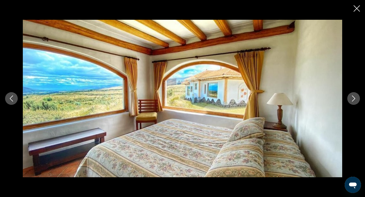
click at [350, 101] on icon "Next image" at bounding box center [353, 99] width 6 height 6
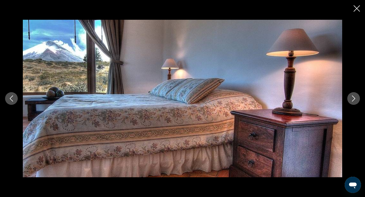
click at [350, 101] on icon "Next image" at bounding box center [353, 99] width 6 height 6
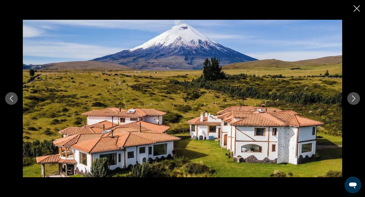
click at [352, 104] on button "Next image" at bounding box center [353, 98] width 13 height 13
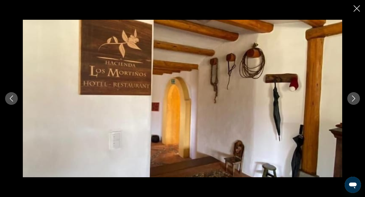
click at [352, 104] on button "Next image" at bounding box center [353, 98] width 13 height 13
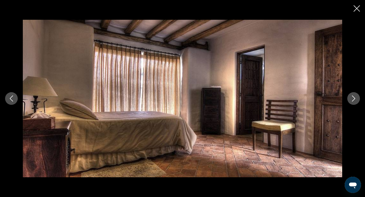
click at [352, 104] on button "Next image" at bounding box center [353, 98] width 13 height 13
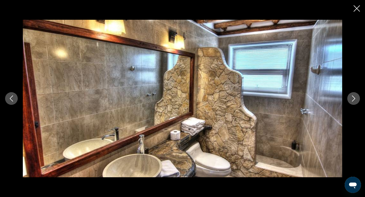
click at [357, 8] on icon "Close slideshow" at bounding box center [356, 8] width 6 height 6
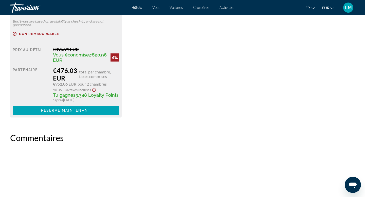
scroll to position [795, 0]
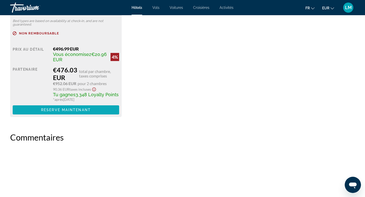
click at [106, 116] on span "Main content" at bounding box center [66, 110] width 106 height 12
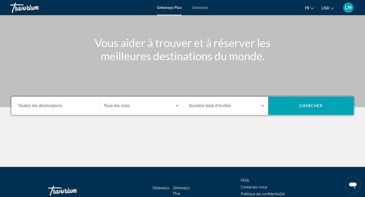
scroll to position [77, 0]
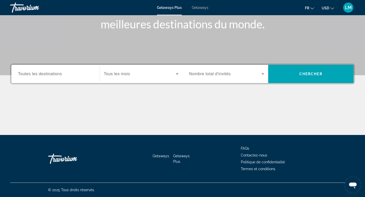
click at [76, 70] on div "Search widget" at bounding box center [55, 74] width 75 height 14
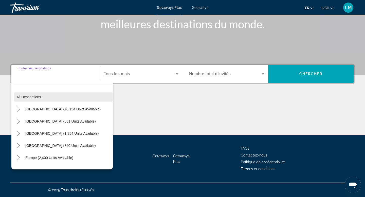
click at [49, 99] on span "Search widget" at bounding box center [63, 97] width 99 height 12
type input "**********"
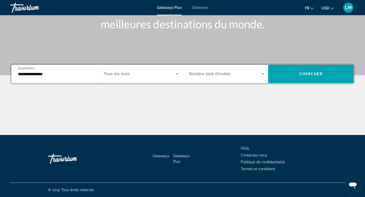
click at [135, 74] on span "Search widget" at bounding box center [140, 74] width 72 height 6
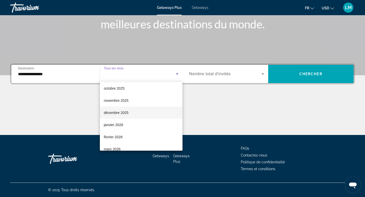
scroll to position [16, 0]
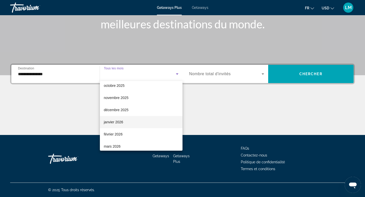
click at [126, 124] on mat-option "janvier 2026" at bounding box center [141, 122] width 83 height 12
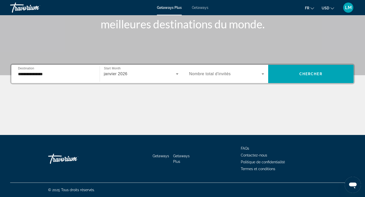
click at [221, 75] on span "Nombre total d'invités" at bounding box center [210, 74] width 42 height 4
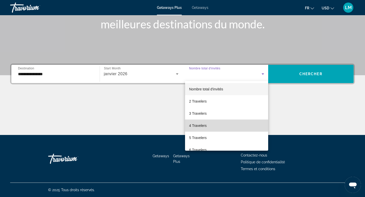
click at [214, 121] on mat-option "4 Travelers" at bounding box center [226, 126] width 83 height 12
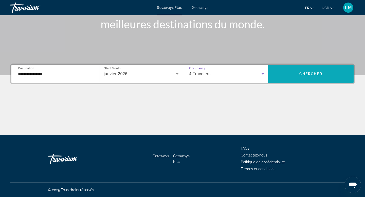
click at [276, 81] on span "Search widget" at bounding box center [311, 74] width 86 height 18
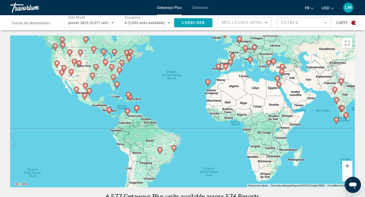
drag, startPoint x: 140, startPoint y: 140, endPoint x: 157, endPoint y: 75, distance: 67.5
click at [157, 75] on div "Pour activer le glissement avec le clavier, appuyez sur Alt+Entrée. Une fois ce…" at bounding box center [182, 111] width 345 height 152
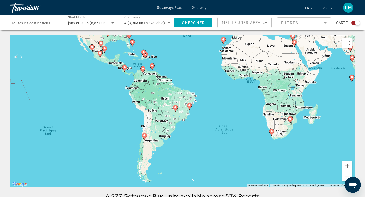
click at [175, 108] on image "Main content" at bounding box center [175, 107] width 3 height 3
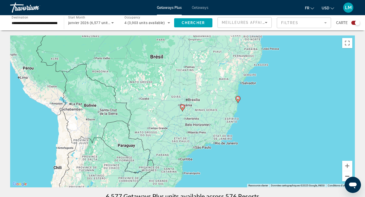
click at [346, 177] on button "Zoom arrière" at bounding box center [347, 176] width 10 height 10
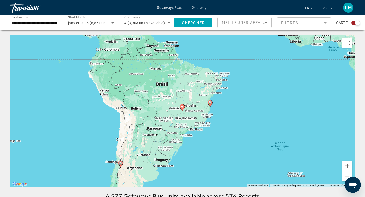
click at [123, 165] on gmp-advanced-marker "Main content" at bounding box center [120, 164] width 5 height 8
type input "**********"
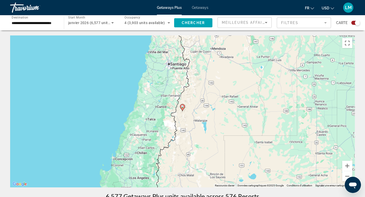
click at [181, 105] on icon "Main content" at bounding box center [182, 107] width 5 height 7
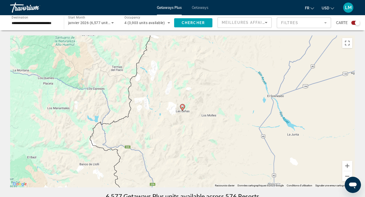
click at [181, 105] on icon "Main content" at bounding box center [182, 107] width 5 height 7
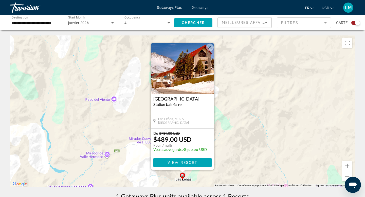
click at [210, 46] on button "Fermer" at bounding box center [210, 48] width 8 height 8
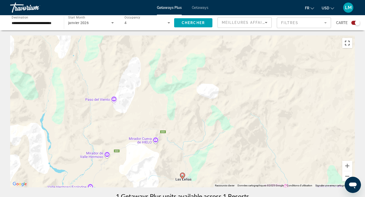
click at [349, 45] on button "Passer en plein écran" at bounding box center [347, 43] width 10 height 10
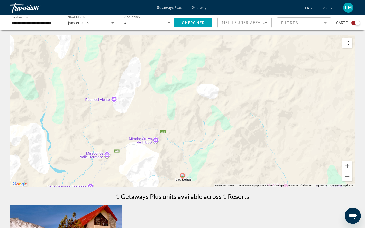
click at [352, 38] on button "Passer en plein écran" at bounding box center [347, 43] width 10 height 10
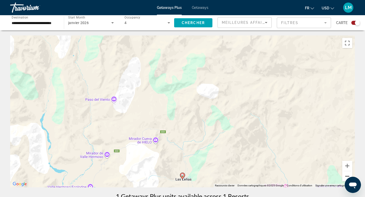
click at [346, 176] on button "Zoom arrière" at bounding box center [347, 176] width 10 height 10
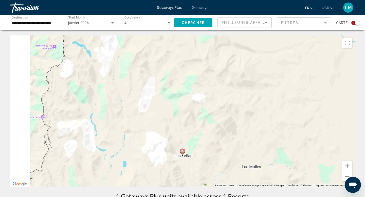
click at [346, 176] on button "Zoom arrière" at bounding box center [347, 176] width 10 height 10
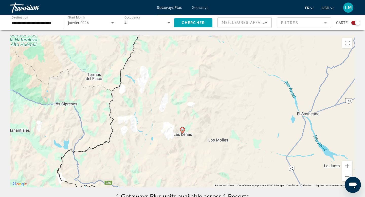
click at [346, 176] on button "Zoom arrière" at bounding box center [347, 176] width 10 height 10
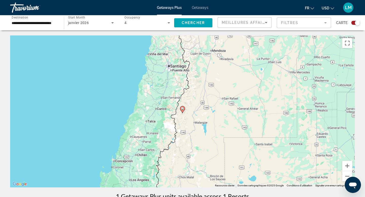
click at [80, 26] on div "janvier 2026" at bounding box center [91, 23] width 46 height 14
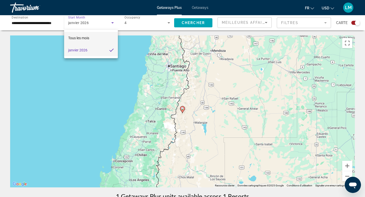
click at [86, 40] on span "Tous les mois" at bounding box center [78, 38] width 21 height 6
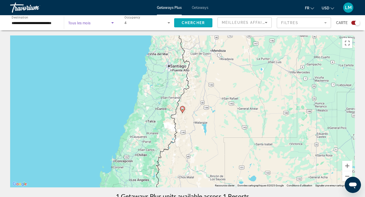
click at [189, 24] on span "Chercher" at bounding box center [193, 23] width 23 height 4
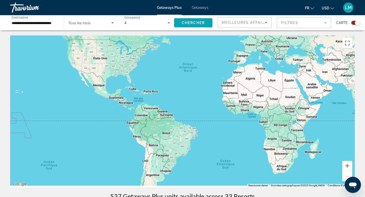
drag, startPoint x: 135, startPoint y: 101, endPoint x: 168, endPoint y: 49, distance: 61.2
click at [166, 51] on div "Main content" at bounding box center [182, 111] width 345 height 152
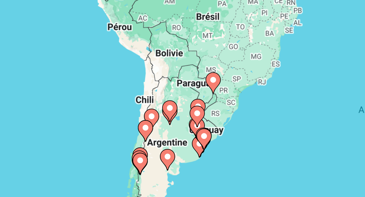
click at [210, 100] on image "Main content" at bounding box center [210, 99] width 3 height 3
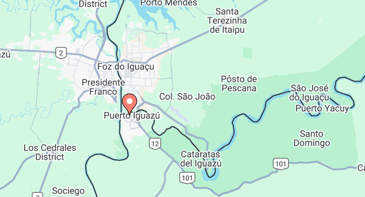
click at [182, 106] on image "Main content" at bounding box center [182, 106] width 3 height 3
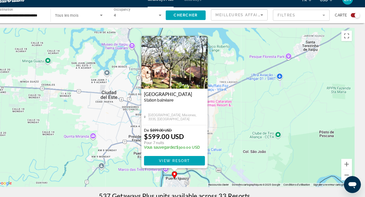
scroll to position [5, 0]
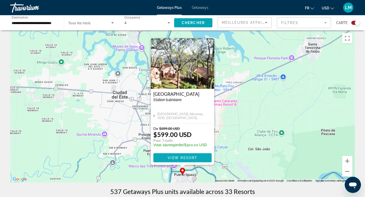
click at [175, 157] on span "View Resort" at bounding box center [182, 158] width 30 height 4
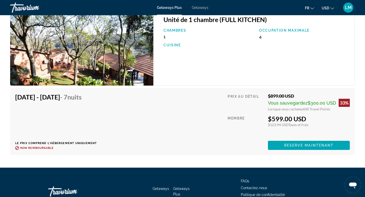
scroll to position [815, 0]
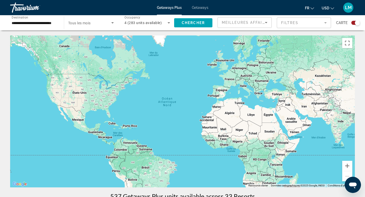
drag, startPoint x: 160, startPoint y: 132, endPoint x: 176, endPoint y: 61, distance: 72.8
click at [176, 61] on div "Main content" at bounding box center [182, 111] width 345 height 152
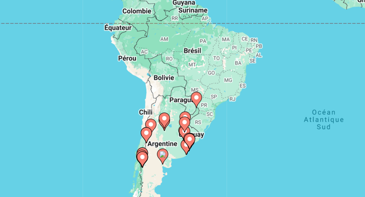
drag, startPoint x: 175, startPoint y: 58, endPoint x: 190, endPoint y: 81, distance: 27.5
click at [190, 81] on div "Pour activer le glissement avec le clavier, appuyez sur Alt+Entrée. Une fois ce…" at bounding box center [182, 111] width 345 height 152
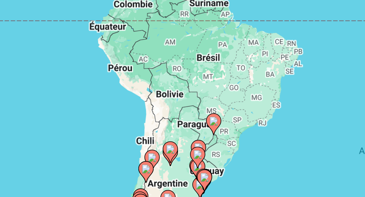
click at [186, 105] on image "Main content" at bounding box center [186, 105] width 3 height 3
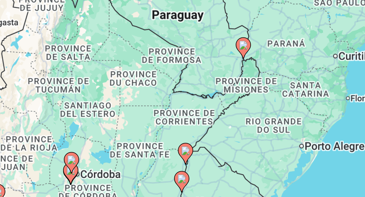
click at [182, 105] on icon "Main content" at bounding box center [182, 107] width 5 height 7
type input "**********"
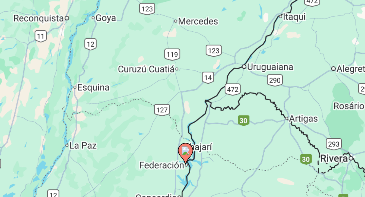
click at [182, 105] on icon "Main content" at bounding box center [182, 107] width 5 height 7
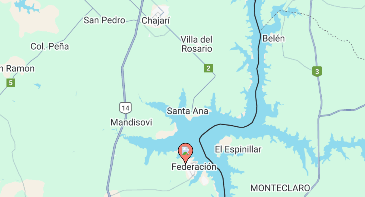
click at [182, 105] on icon "Main content" at bounding box center [182, 107] width 5 height 7
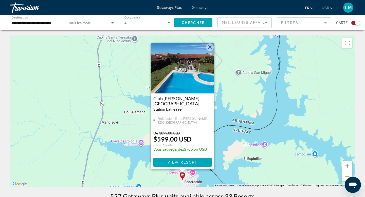
click at [213, 44] on img "Main content" at bounding box center [182, 68] width 63 height 51
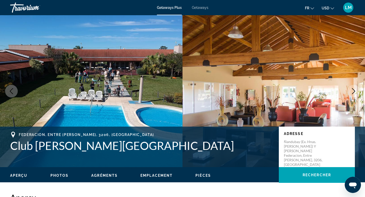
click at [202, 10] on div "Getaways Plus Getaways fr English Español Français Italiano Português русский U…" at bounding box center [182, 7] width 365 height 13
click at [200, 6] on span "Getaways" at bounding box center [200, 8] width 16 height 4
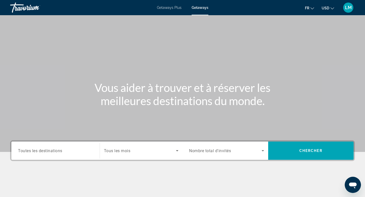
click at [48, 152] on span "Toutes les destinations" at bounding box center [40, 150] width 44 height 5
click at [48, 152] on input "Destination Toutes les destinations" at bounding box center [55, 151] width 75 height 6
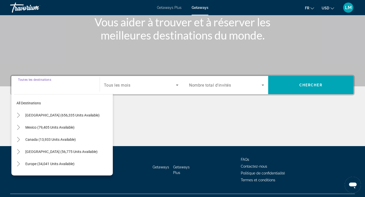
scroll to position [77, 0]
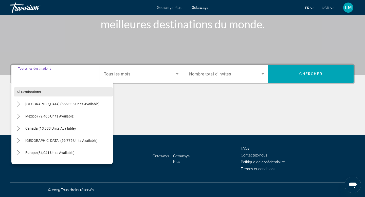
click at [59, 92] on span "Search widget" at bounding box center [63, 92] width 99 height 12
type input "**********"
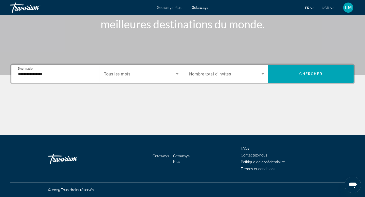
click at [121, 80] on div "Search widget" at bounding box center [141, 74] width 75 height 14
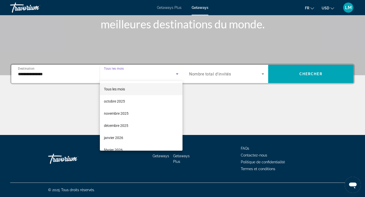
click at [222, 74] on div at bounding box center [182, 98] width 365 height 197
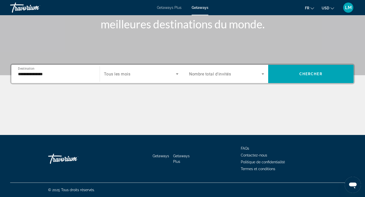
click at [222, 75] on span "Nombre total d'invités" at bounding box center [210, 74] width 42 height 5
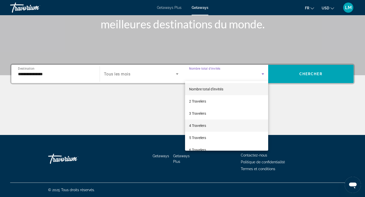
click at [218, 129] on mat-option "4 Travelers" at bounding box center [226, 126] width 83 height 12
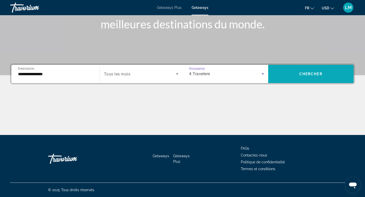
click at [308, 73] on span "Chercher" at bounding box center [310, 74] width 23 height 4
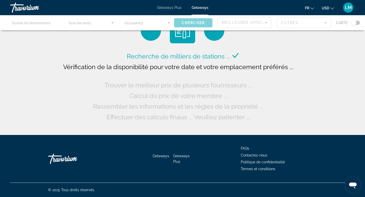
click at [325, 10] on button "USD USD ($) MXN (Mex$) CAD (Can$) GBP (£) EUR (€) AUD (A$) NZD (NZ$) CNY (CN¥)" at bounding box center [327, 7] width 12 height 7
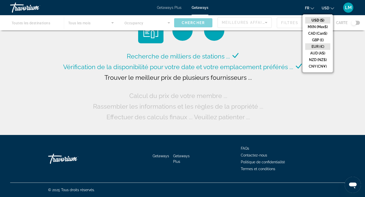
click at [319, 43] on button "EUR (€)" at bounding box center [317, 46] width 25 height 7
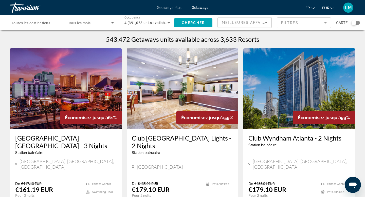
click at [354, 24] on div "Search widget" at bounding box center [353, 22] width 5 height 5
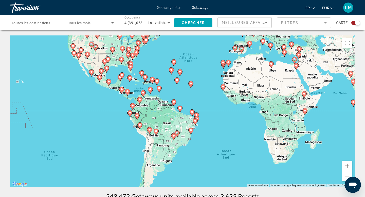
drag, startPoint x: 165, startPoint y: 142, endPoint x: 186, endPoint y: 95, distance: 51.5
click at [186, 95] on div "Pour activer le glissement avec le clavier, appuyez sur Alt+Entrée. Une fois ce…" at bounding box center [182, 111] width 345 height 152
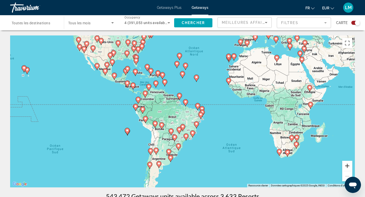
click at [348, 165] on button "Zoom avant" at bounding box center [347, 166] width 10 height 10
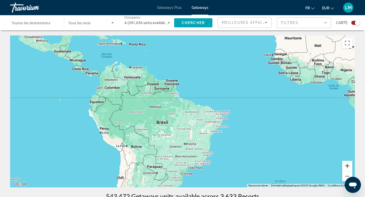
click at [348, 165] on button "Zoom avant" at bounding box center [347, 166] width 10 height 10
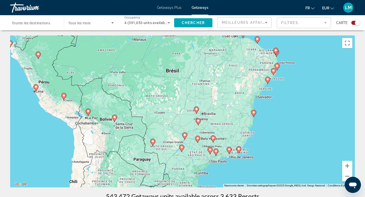
drag, startPoint x: 231, startPoint y: 155, endPoint x: 247, endPoint y: 91, distance: 65.4
click at [247, 91] on div "Pour activer le glissement avec le clavier, appuyez sur Alt+Entrée. Une fois ce…" at bounding box center [182, 111] width 345 height 152
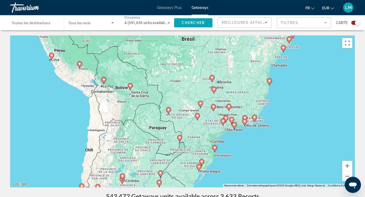
drag, startPoint x: 229, startPoint y: 136, endPoint x: 242, endPoint y: 109, distance: 29.5
click at [242, 109] on div "Pour activer le glissement avec le clavier, appuyez sur Alt+Entrée. Une fois ce…" at bounding box center [182, 111] width 345 height 152
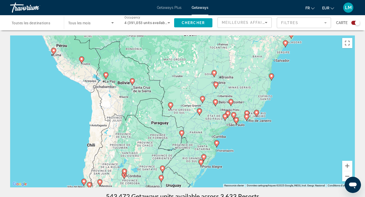
click at [246, 119] on icon "Main content" at bounding box center [246, 117] width 5 height 7
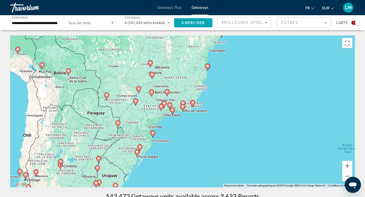
click at [183, 107] on image "Main content" at bounding box center [182, 106] width 3 height 3
type input "**********"
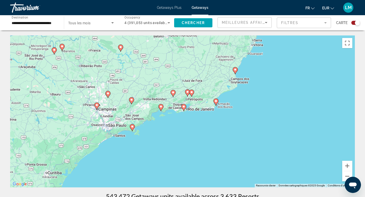
click at [188, 108] on div "Pour activer le glissement avec le clavier, appuyez sur Alt+Entrée. Une fois ce…" at bounding box center [182, 111] width 345 height 152
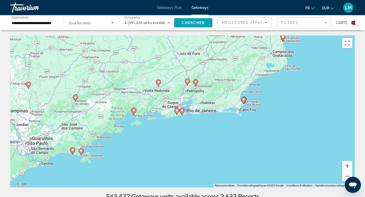
click at [188, 108] on div "Pour activer le glissement avec le clavier, appuyez sur Alt+Entrée. Une fois ce…" at bounding box center [182, 111] width 345 height 152
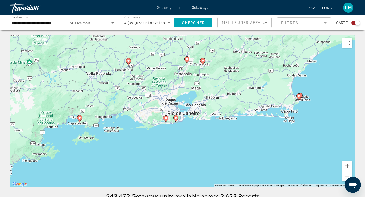
click at [188, 108] on div "Pour activer le glissement avec le clavier, appuyez sur Alt+Entrée. Une fois ce…" at bounding box center [182, 111] width 345 height 152
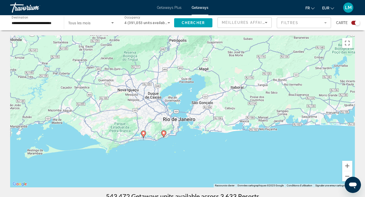
click at [188, 108] on div "Pour activer le glissement avec le clavier, appuyez sur Alt+Entrée. Une fois ce…" at bounding box center [182, 111] width 345 height 152
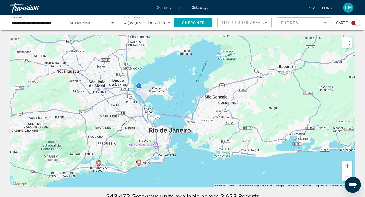
click at [152, 154] on div "Pour activer le glissement avec le clavier, appuyez sur Alt+Entrée. Une fois ce…" at bounding box center [182, 111] width 345 height 152
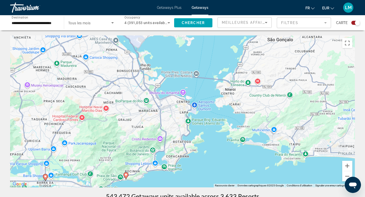
click at [126, 177] on icon "Main content" at bounding box center [126, 176] width 5 height 7
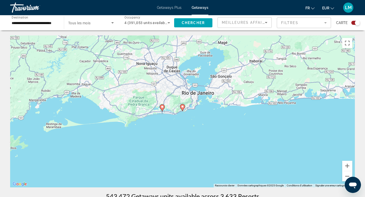
click at [182, 109] on icon "Main content" at bounding box center [182, 107] width 5 height 7
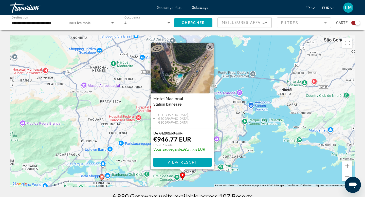
click at [194, 75] on img "Main content" at bounding box center [182, 68] width 63 height 51
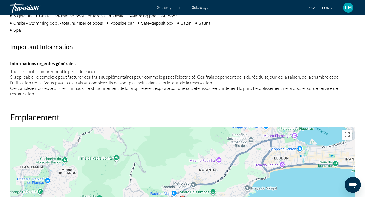
scroll to position [425, 0]
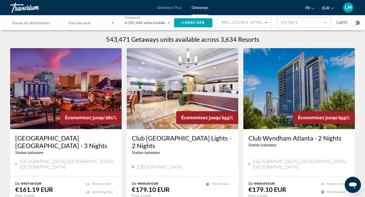
click at [357, 24] on div "Search widget" at bounding box center [355, 23] width 9 height 4
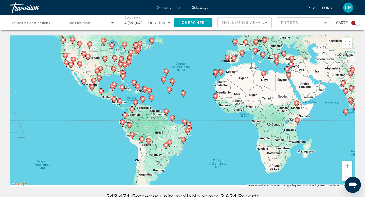
drag, startPoint x: 142, startPoint y: 150, endPoint x: 176, endPoint y: 88, distance: 70.9
click at [175, 88] on div "Pour activer le glissement avec le clavier, appuyez sur Alt+Entrée. Une fois ce…" at bounding box center [182, 111] width 345 height 152
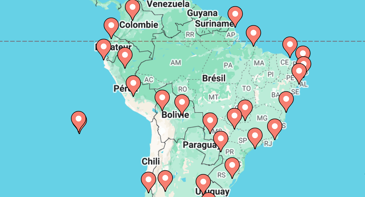
drag, startPoint x: 177, startPoint y: 92, endPoint x: 183, endPoint y: 72, distance: 21.3
click at [183, 72] on div "Pour activer le glissement avec le clavier, appuyez sur Alt+Entrée. Une fois ce…" at bounding box center [182, 111] width 345 height 152
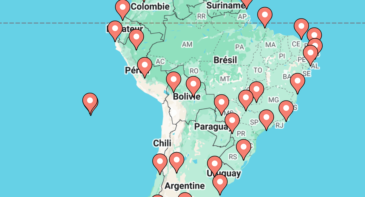
click at [194, 98] on image "Main content" at bounding box center [194, 98] width 3 height 3
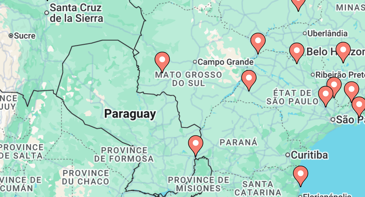
click at [218, 117] on image "Main content" at bounding box center [217, 116] width 3 height 3
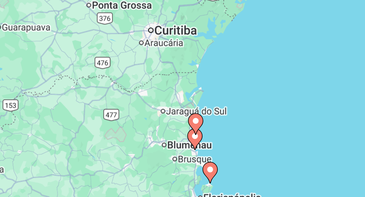
click at [183, 105] on image "Main content" at bounding box center [182, 104] width 3 height 3
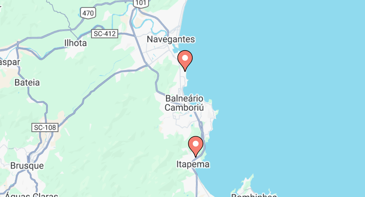
click at [179, 78] on image "Main content" at bounding box center [178, 78] width 3 height 3
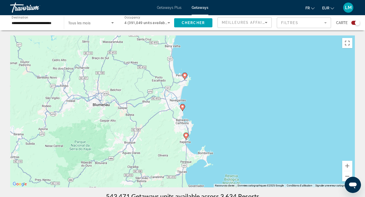
click at [186, 75] on image "Main content" at bounding box center [184, 75] width 3 height 3
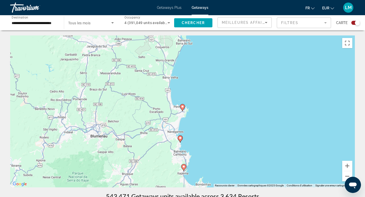
click at [182, 107] on image "Main content" at bounding box center [182, 106] width 3 height 3
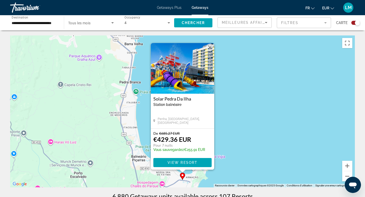
click at [210, 49] on button "Fermer" at bounding box center [210, 48] width 8 height 8
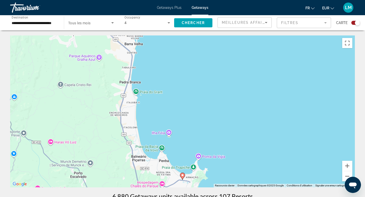
drag, startPoint x: 200, startPoint y: 113, endPoint x: 224, endPoint y: 32, distance: 84.7
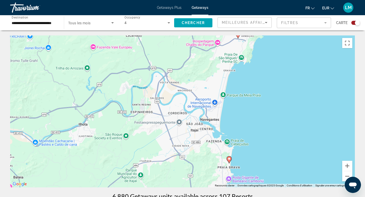
click at [231, 160] on icon "Main content" at bounding box center [229, 160] width 5 height 7
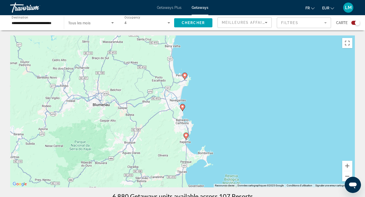
click at [185, 107] on div "Pour naviguer, appuyez sur les touches fléchées. Pour activer le glissement ave…" at bounding box center [182, 111] width 345 height 152
click at [183, 107] on image "Main content" at bounding box center [182, 106] width 3 height 3
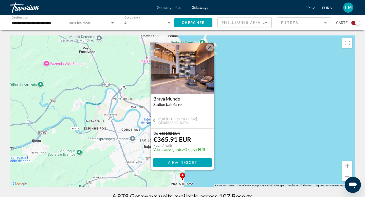
click at [211, 46] on button "Fermer" at bounding box center [210, 48] width 8 height 8
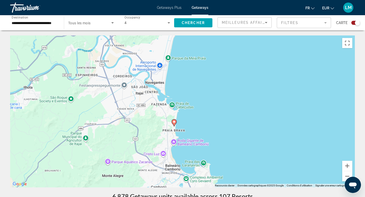
drag, startPoint x: 201, startPoint y: 152, endPoint x: 193, endPoint y: 90, distance: 62.9
click at [193, 90] on div "Pour activer le glissement avec le clavier, appuyez sur Alt+Entrée. Une fois ce…" at bounding box center [182, 111] width 345 height 152
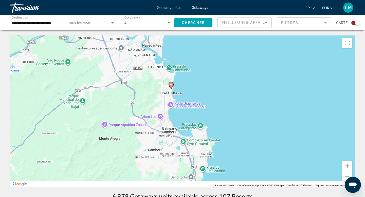
drag, startPoint x: 195, startPoint y: 149, endPoint x: 190, endPoint y: 95, distance: 54.1
click at [190, 95] on div "Pour activer le glissement avec le clavier, appuyez sur Alt+Entrée. Une fois ce…" at bounding box center [182, 111] width 345 height 152
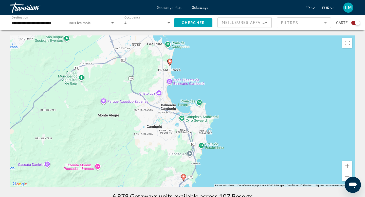
click at [184, 175] on icon "Main content" at bounding box center [183, 177] width 5 height 7
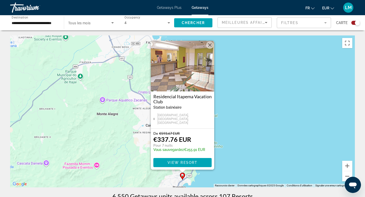
click at [210, 49] on button "Fermer" at bounding box center [210, 45] width 8 height 8
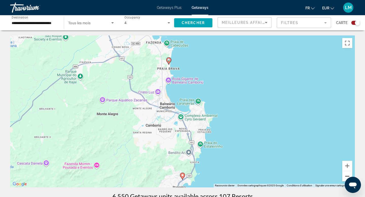
click at [345, 178] on button "Zoom arrière" at bounding box center [347, 176] width 10 height 10
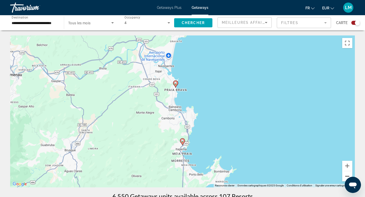
click at [345, 178] on button "Zoom arrière" at bounding box center [347, 176] width 10 height 10
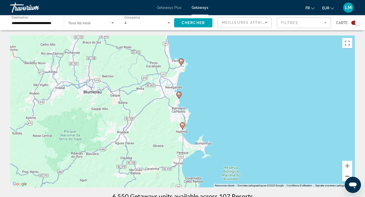
click at [345, 178] on button "Zoom arrière" at bounding box center [347, 176] width 10 height 10
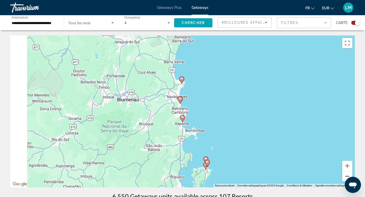
click at [345, 178] on button "Zoom arrière" at bounding box center [347, 176] width 10 height 10
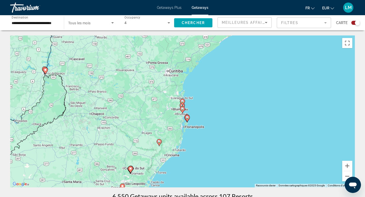
click at [190, 118] on div "Pour activer le glissement avec le clavier, appuyez sur Alt+Entrée. Une fois ce…" at bounding box center [182, 111] width 345 height 152
click at [188, 118] on image "Main content" at bounding box center [187, 117] width 3 height 3
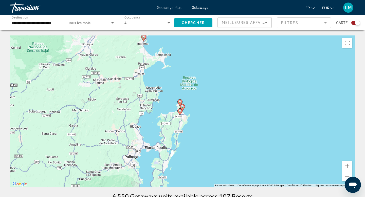
click at [183, 106] on image "Main content" at bounding box center [182, 106] width 3 height 3
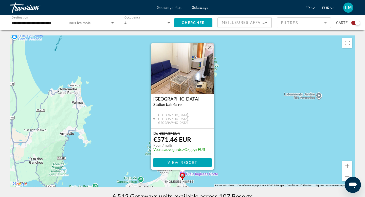
click at [170, 176] on div "Pour activer le glissement avec le clavier, appuyez sur Alt+Entrée. Une fois ce…" at bounding box center [182, 111] width 345 height 152
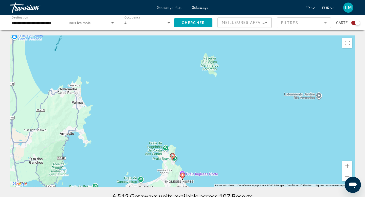
click at [173, 154] on icon "Main content" at bounding box center [172, 157] width 5 height 7
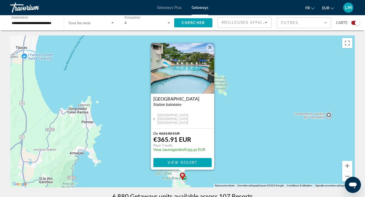
click at [136, 141] on div "Pour activer le glissement avec le clavier, appuyez sur Alt+Entrée. Une fois ce…" at bounding box center [182, 111] width 345 height 152
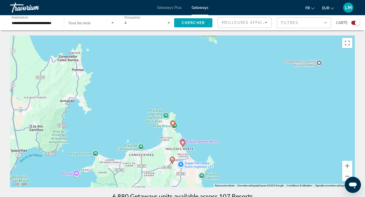
drag, startPoint x: 139, startPoint y: 142, endPoint x: 129, endPoint y: 89, distance: 54.1
click at [129, 89] on div "Pour activer le glissement avec le clavier, appuyez sur Alt+Entrée. Une fois ce…" at bounding box center [182, 111] width 345 height 152
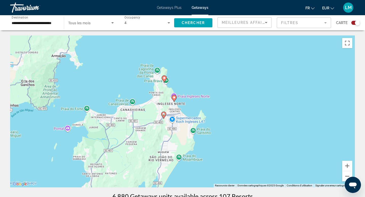
drag, startPoint x: 129, startPoint y: 89, endPoint x: 120, endPoint y: 43, distance: 47.2
click at [120, 43] on div "Pour activer le glissement avec le clavier, appuyez sur Alt+Entrée. Une fois ce…" at bounding box center [182, 111] width 345 height 152
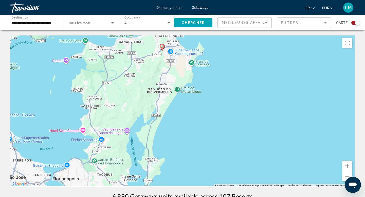
drag, startPoint x: 144, startPoint y: 119, endPoint x: 145, endPoint y: 76, distance: 43.3
click at [145, 76] on div "Pour activer le glissement avec le clavier, appuyez sur Alt+Entrée. Une fois ce…" at bounding box center [182, 111] width 345 height 152
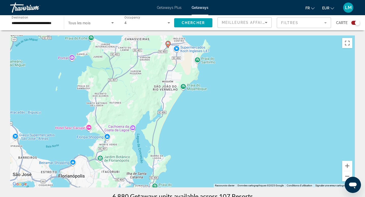
drag, startPoint x: 159, startPoint y: 79, endPoint x: 158, endPoint y: 106, distance: 26.3
click at [158, 106] on div "Pour activer le glissement avec le clavier, appuyez sur Alt+Entrée. Une fois ce…" at bounding box center [182, 111] width 345 height 152
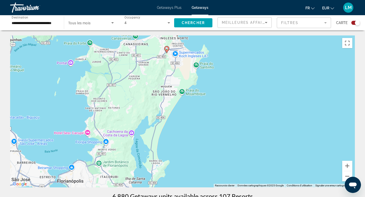
click at [166, 53] on gmp-advanced-marker "Main content" at bounding box center [166, 50] width 5 height 8
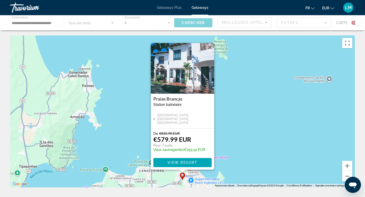
click at [207, 47] on button "Fermer" at bounding box center [210, 48] width 8 height 8
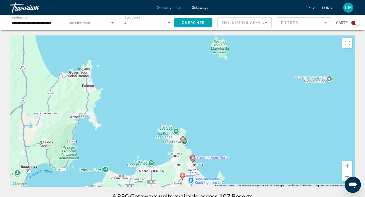
click at [347, 176] on button "Zoom arrière" at bounding box center [347, 176] width 10 height 10
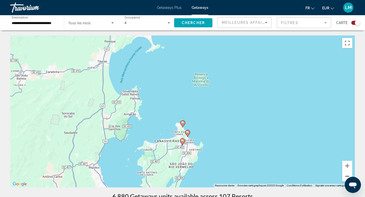
click at [347, 176] on button "Zoom arrière" at bounding box center [347, 176] width 10 height 10
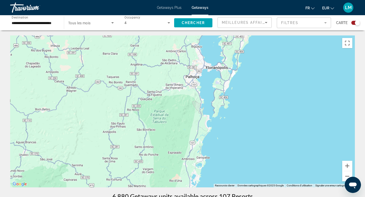
drag, startPoint x: 229, startPoint y: 113, endPoint x: 288, endPoint y: 19, distance: 111.1
click at [348, 175] on button "Zoom arrière" at bounding box center [347, 176] width 10 height 10
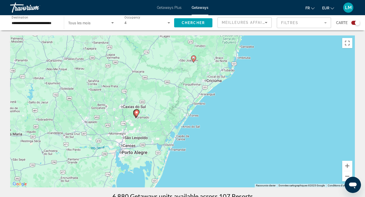
drag, startPoint x: 147, startPoint y: 138, endPoint x: 201, endPoint y: 59, distance: 95.6
click at [201, 59] on div "Pour activer le glissement avec le clavier, appuyez sur Alt+Entrée. Une fois ce…" at bounding box center [182, 111] width 345 height 152
click at [121, 149] on icon "Main content" at bounding box center [120, 148] width 5 height 7
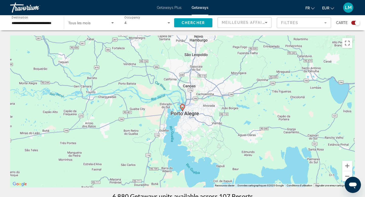
click at [185, 109] on gmp-advanced-marker "Main content" at bounding box center [182, 108] width 5 height 8
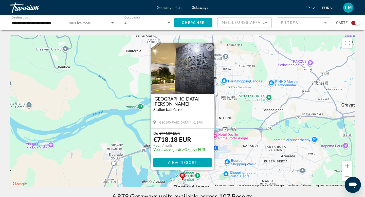
click at [210, 48] on button "Fermer" at bounding box center [210, 48] width 8 height 8
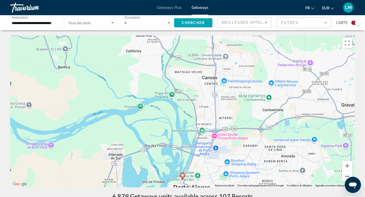
click at [347, 177] on button "Zoom arrière" at bounding box center [347, 176] width 10 height 10
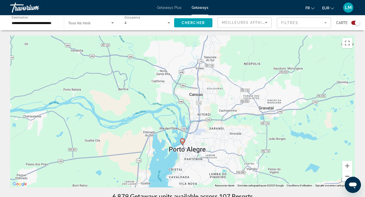
click at [346, 175] on button "Zoom arrière" at bounding box center [347, 176] width 10 height 10
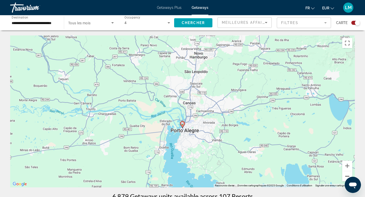
click at [346, 175] on button "Zoom arrière" at bounding box center [347, 176] width 10 height 10
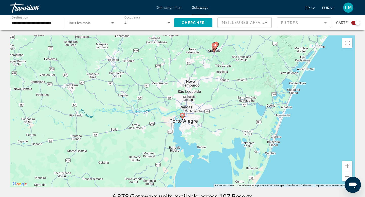
click at [346, 175] on button "Zoom arrière" at bounding box center [347, 176] width 10 height 10
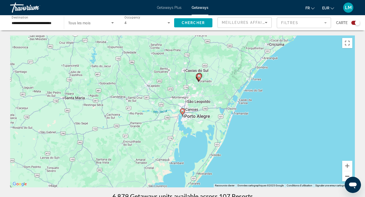
click at [346, 175] on button "Zoom arrière" at bounding box center [347, 176] width 10 height 10
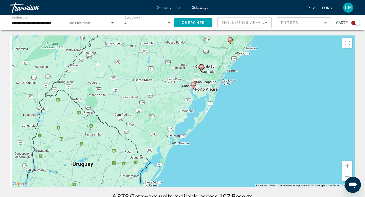
drag, startPoint x: 215, startPoint y: 156, endPoint x: 248, endPoint y: 93, distance: 70.9
click at [248, 93] on div "Pour activer le glissement avec le clavier, appuyez sur Alt+Entrée. Une fois ce…" at bounding box center [182, 111] width 345 height 152
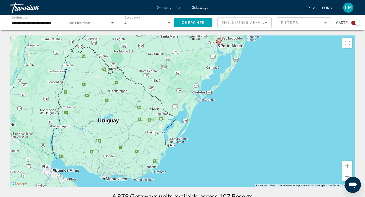
click at [345, 175] on button "Zoom arrière" at bounding box center [347, 176] width 10 height 10
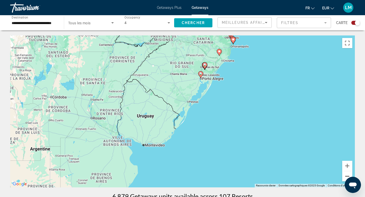
click at [345, 175] on button "Zoom arrière" at bounding box center [347, 176] width 10 height 10
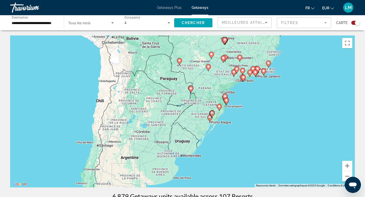
drag, startPoint x: 169, startPoint y: 89, endPoint x: 196, endPoint y: 135, distance: 52.9
click at [196, 135] on div "Pour activer le glissement avec le clavier, appuyez sur Alt+Entrée. Une fois ce…" at bounding box center [182, 111] width 345 height 152
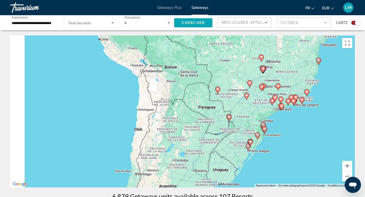
drag, startPoint x: 156, startPoint y: 114, endPoint x: 202, endPoint y: 140, distance: 52.8
click at [202, 140] on div "Pour activer le glissement avec le clavier, appuyez sur Alt+Entrée. Une fois ce…" at bounding box center [182, 111] width 345 height 152
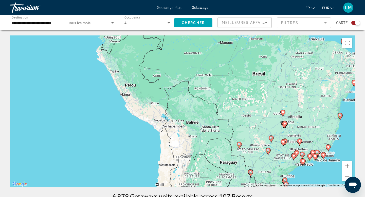
drag, startPoint x: 200, startPoint y: 128, endPoint x: 206, endPoint y: 169, distance: 42.1
click at [206, 169] on div "Pour activer le glissement avec le clavier, appuyez sur Alt+Entrée. Une fois ce…" at bounding box center [182, 111] width 345 height 152
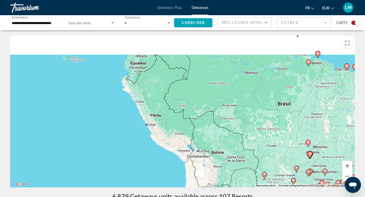
drag, startPoint x: 207, startPoint y: 109, endPoint x: 248, endPoint y: 157, distance: 62.5
click at [248, 157] on div "Pour activer le glissement avec le clavier, appuyez sur Alt+Entrée. Une fois ce…" at bounding box center [182, 111] width 345 height 152
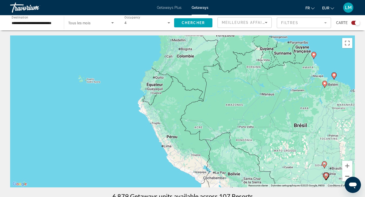
click at [343, 176] on button "Zoom arrière" at bounding box center [347, 176] width 10 height 10
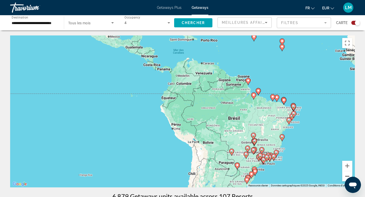
click at [343, 176] on button "Zoom arrière" at bounding box center [347, 176] width 10 height 10
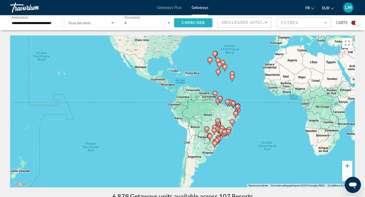
click at [204, 25] on span "Search widget" at bounding box center [193, 23] width 38 height 12
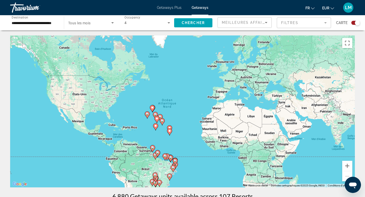
click at [55, 22] on input "**********" at bounding box center [35, 23] width 46 height 6
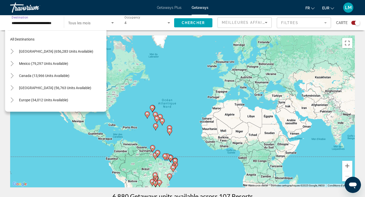
scroll to position [103, 0]
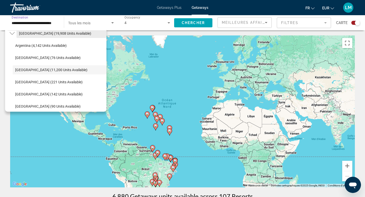
click at [61, 31] on span "South America (19,908 units available)" at bounding box center [55, 33] width 72 height 4
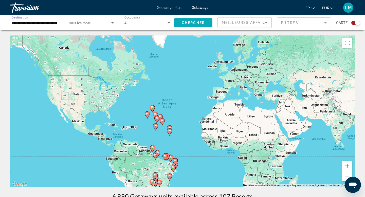
click at [179, 23] on span "Search widget" at bounding box center [193, 23] width 38 height 12
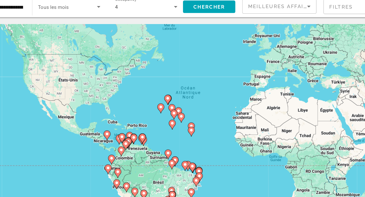
drag, startPoint x: 140, startPoint y: 132, endPoint x: 170, endPoint y: 85, distance: 56.4
click at [170, 85] on div "Pour activer le glissement avec le clavier, appuyez sur Alt+Entrée. Une fois ce…" at bounding box center [182, 111] width 345 height 152
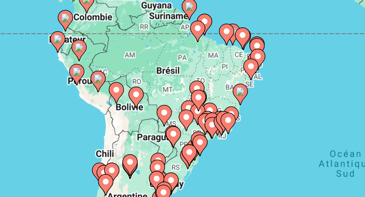
drag, startPoint x: 190, startPoint y: 128, endPoint x: 193, endPoint y: 112, distance: 16.4
click at [193, 115] on icon "Main content" at bounding box center [190, 118] width 5 height 7
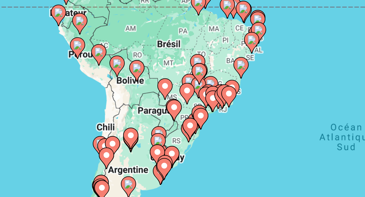
click at [193, 110] on image "Main content" at bounding box center [191, 110] width 3 height 3
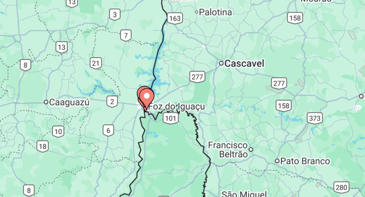
click at [182, 108] on image "Main content" at bounding box center [182, 106] width 3 height 3
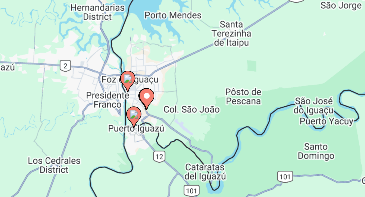
click at [177, 102] on image "Main content" at bounding box center [176, 100] width 3 height 3
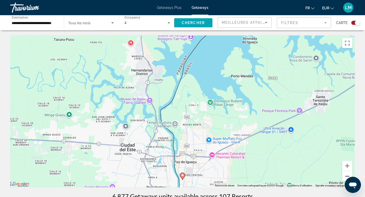
click at [346, 174] on button "Zoom arrière" at bounding box center [347, 176] width 10 height 10
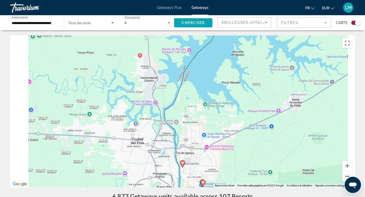
click at [346, 174] on button "Zoom arrière" at bounding box center [347, 176] width 10 height 10
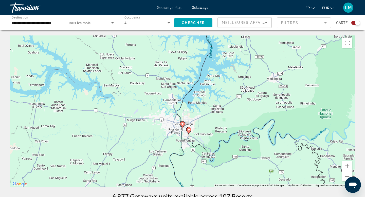
click at [346, 174] on button "Zoom arrière" at bounding box center [347, 176] width 10 height 10
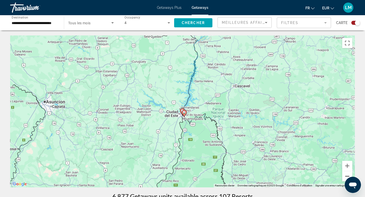
click at [346, 174] on button "Zoom arrière" at bounding box center [347, 176] width 10 height 10
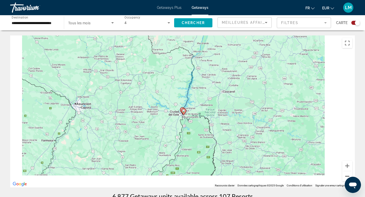
click at [346, 174] on button "Zoom arrière" at bounding box center [347, 176] width 10 height 10
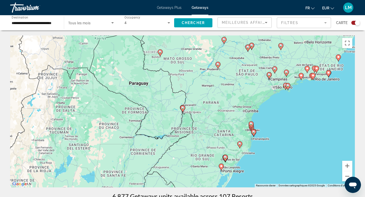
click at [61, 21] on div "**********" at bounding box center [35, 23] width 54 height 14
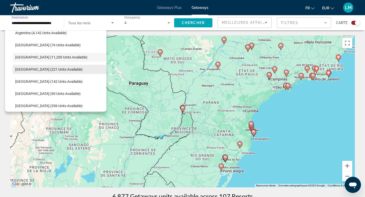
scroll to position [117, 0]
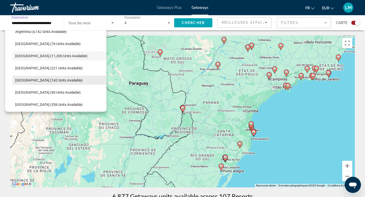
click at [42, 78] on span "Search widget" at bounding box center [60, 80] width 94 height 12
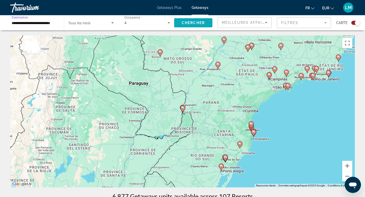
click at [198, 23] on span "Chercher" at bounding box center [193, 23] width 23 height 4
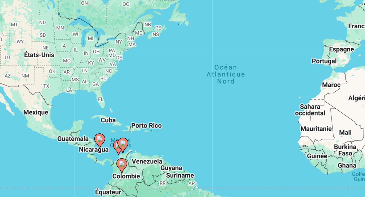
click at [118, 146] on image "Main content" at bounding box center [118, 145] width 3 height 3
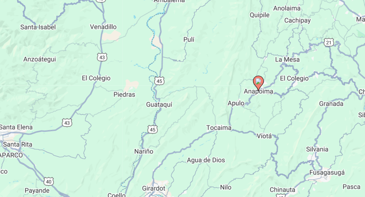
click at [182, 106] on image "Main content" at bounding box center [182, 106] width 3 height 3
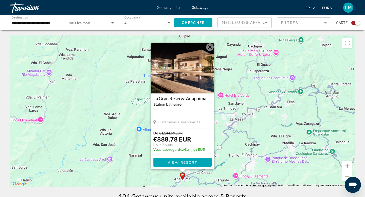
click at [209, 48] on button "Fermer" at bounding box center [210, 47] width 8 height 8
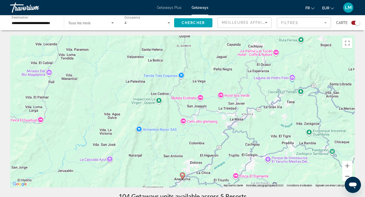
click at [343, 175] on button "Zoom arrière" at bounding box center [347, 176] width 10 height 10
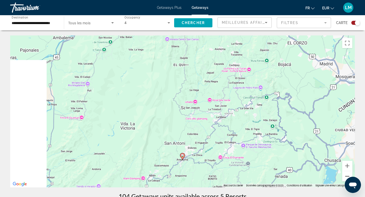
click at [343, 175] on button "Zoom arrière" at bounding box center [347, 176] width 10 height 10
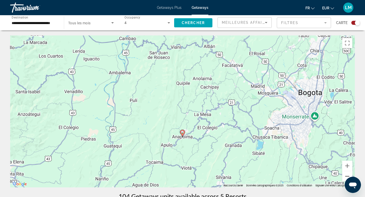
click at [343, 175] on button "Zoom arrière" at bounding box center [347, 176] width 10 height 10
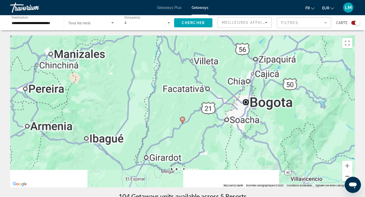
click at [343, 175] on button "Zoom arrière" at bounding box center [347, 176] width 10 height 10
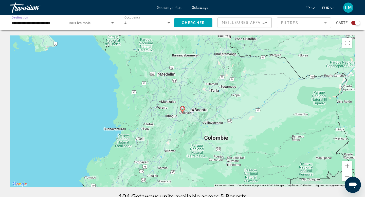
click at [41, 25] on input "**********" at bounding box center [35, 23] width 46 height 6
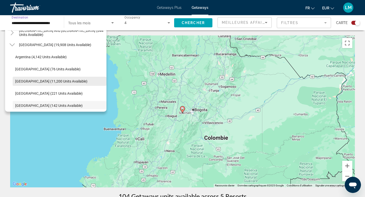
scroll to position [87, 0]
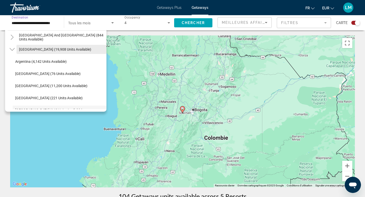
click at [62, 53] on span "Search widget" at bounding box center [61, 49] width 90 height 12
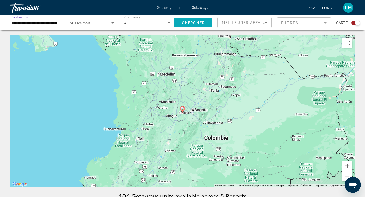
click at [184, 21] on span "Chercher" at bounding box center [193, 23] width 23 height 4
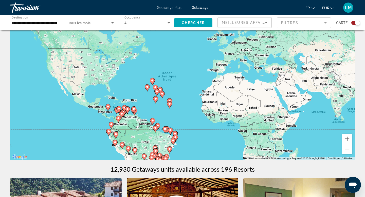
scroll to position [28, 0]
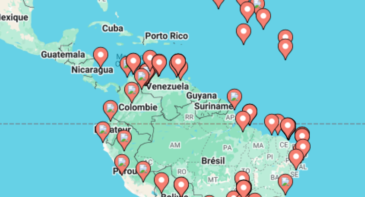
click at [108, 129] on icon "Main content" at bounding box center [108, 132] width 5 height 7
type input "**********"
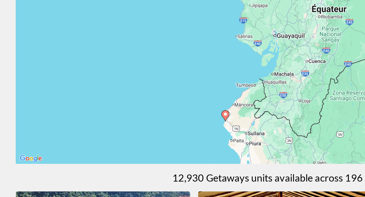
drag, startPoint x: 185, startPoint y: 96, endPoint x: 144, endPoint y: 149, distance: 67.0
click at [144, 149] on div "Pour activer le glissement avec le clavier, appuyez sur Alt+Entrée. Une fois ce…" at bounding box center [182, 84] width 345 height 152
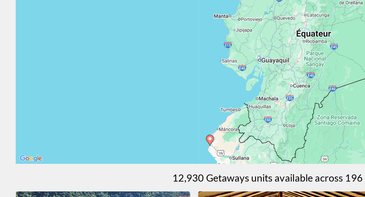
click at [135, 144] on image "Main content" at bounding box center [134, 143] width 3 height 3
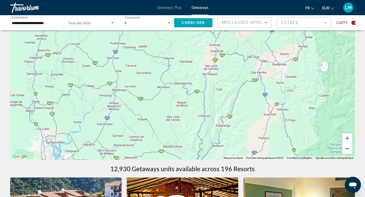
click at [344, 151] on button "Zoom arrière" at bounding box center [347, 149] width 10 height 10
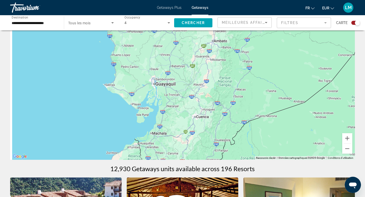
drag, startPoint x: 159, startPoint y: 129, endPoint x: 171, endPoint y: 95, distance: 36.3
click at [171, 95] on div "Pour activer le glissement avec le clavier, appuyez sur Alt+Entrée. Une fois ce…" at bounding box center [182, 84] width 345 height 152
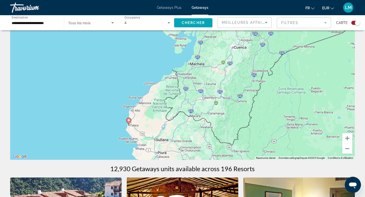
drag, startPoint x: 140, startPoint y: 105, endPoint x: 178, endPoint y: 32, distance: 81.9
click at [178, 32] on div "Pour activer le glissement avec le clavier, appuyez sur Alt+Entrée. Une fois ce…" at bounding box center [182, 84] width 345 height 152
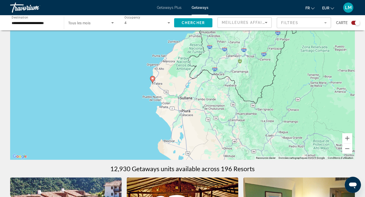
click at [153, 79] on image "Main content" at bounding box center [152, 78] width 3 height 3
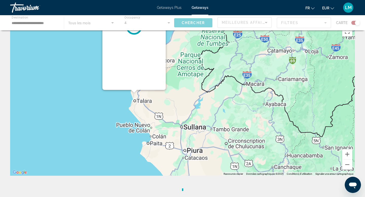
scroll to position [0, 0]
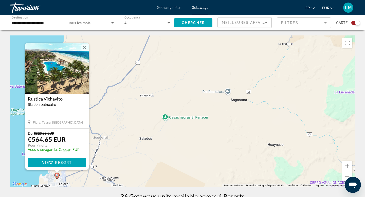
click at [79, 79] on img "Main content" at bounding box center [56, 68] width 63 height 51
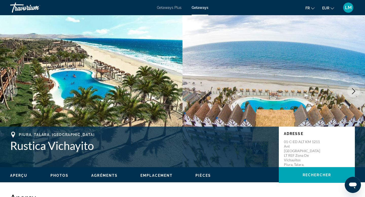
click at [115, 97] on img "Main content" at bounding box center [91, 91] width 182 height 152
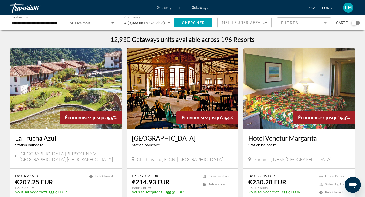
click at [358, 22] on div "Search widget" at bounding box center [355, 23] width 9 height 4
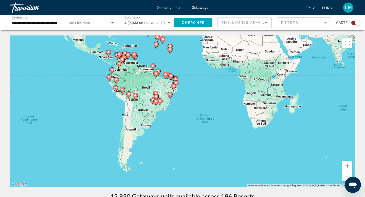
drag, startPoint x: 157, startPoint y: 154, endPoint x: 153, endPoint y: 88, distance: 66.0
click at [153, 78] on gmp-advanced-marker "Main content" at bounding box center [155, 75] width 5 height 8
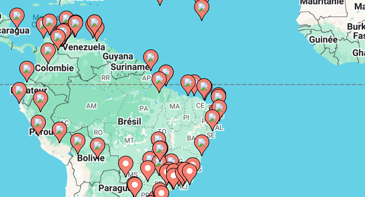
click at [129, 113] on image "Main content" at bounding box center [129, 112] width 3 height 3
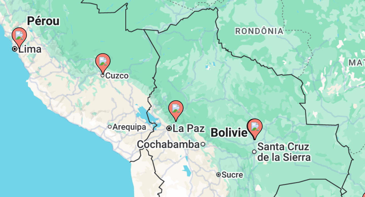
click at [157, 101] on image "Main content" at bounding box center [156, 100] width 3 height 3
type input "**********"
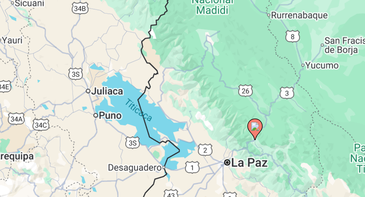
click at [182, 107] on image "Main content" at bounding box center [182, 106] width 3 height 3
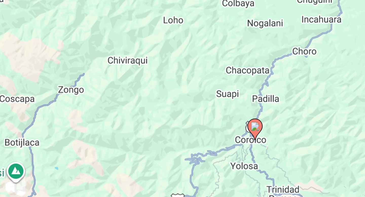
click at [182, 107] on image "Main content" at bounding box center [182, 106] width 3 height 3
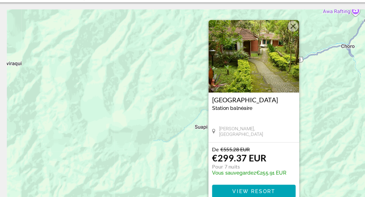
click at [128, 110] on div "Pour activer le glissement avec le clavier, appuyez sur Alt+Entrée. Une fois ce…" at bounding box center [182, 111] width 345 height 152
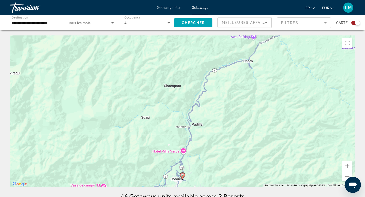
click at [346, 174] on button "Zoom arrière" at bounding box center [347, 176] width 10 height 10
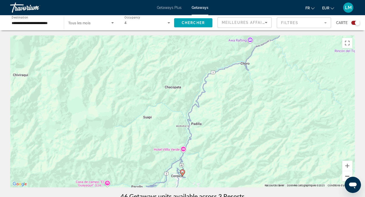
click at [346, 174] on button "Zoom arrière" at bounding box center [347, 176] width 10 height 10
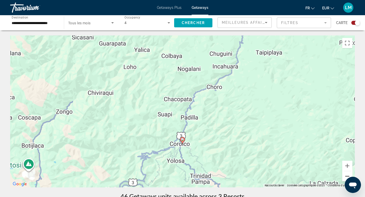
click at [346, 174] on button "Zoom arrière" at bounding box center [347, 176] width 10 height 10
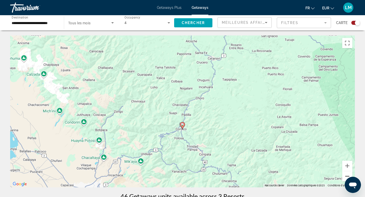
click at [346, 174] on button "Zoom arrière" at bounding box center [347, 176] width 10 height 10
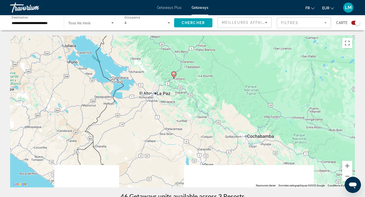
drag, startPoint x: 205, startPoint y: 127, endPoint x: 189, endPoint y: 87, distance: 43.3
click at [189, 87] on div "Pour activer le glissement avec le clavier, appuyez sur Alt+Entrée. Une fois ce…" at bounding box center [182, 111] width 345 height 152
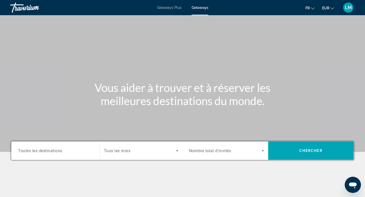
click at [84, 143] on div "Destination Toutes les destinations" at bounding box center [55, 151] width 83 height 18
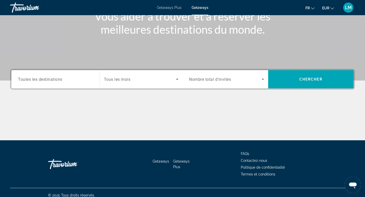
scroll to position [77, 0]
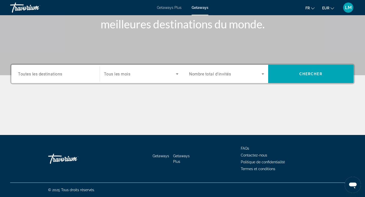
click at [75, 74] on input "Destination Toutes les destinations" at bounding box center [55, 74] width 75 height 6
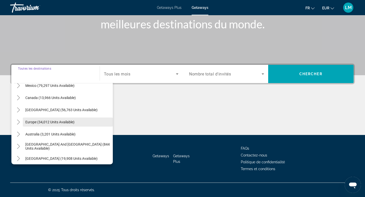
scroll to position [44, 0]
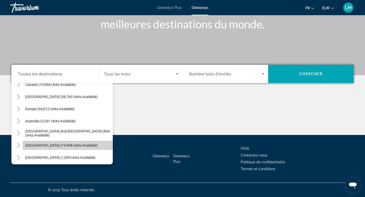
click at [55, 144] on span "South America (19,908 units available)" at bounding box center [61, 145] width 72 height 4
type input "**********"
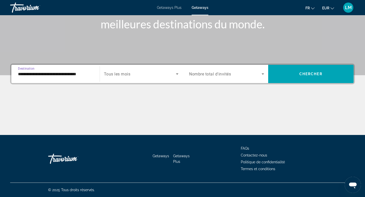
click at [256, 68] on div "Search widget" at bounding box center [226, 74] width 75 height 14
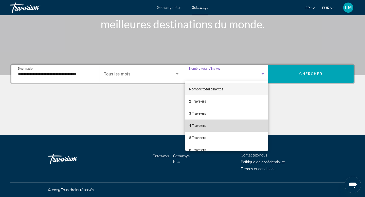
click at [224, 125] on mat-option "4 Travelers" at bounding box center [226, 126] width 83 height 12
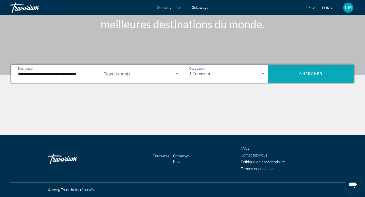
click at [306, 71] on span "Search widget" at bounding box center [311, 74] width 86 height 12
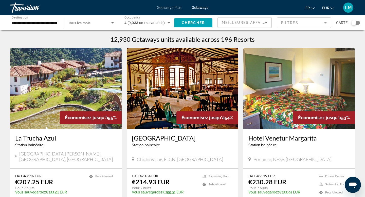
click at [287, 23] on mat-form-field "Filtres" at bounding box center [304, 22] width 54 height 11
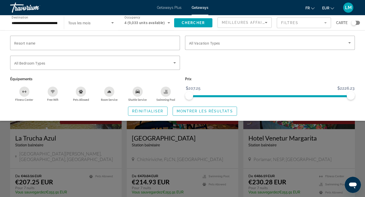
click at [261, 19] on div "Meilleures affaires" at bounding box center [245, 24] width 46 height 14
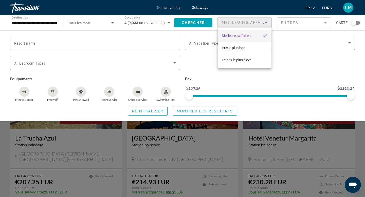
click at [281, 22] on div at bounding box center [182, 98] width 365 height 197
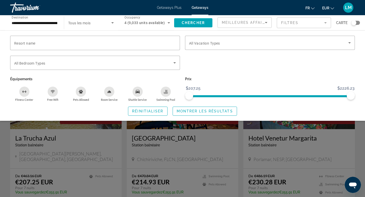
click at [281, 22] on mat-form-field "Filtres" at bounding box center [304, 22] width 54 height 11
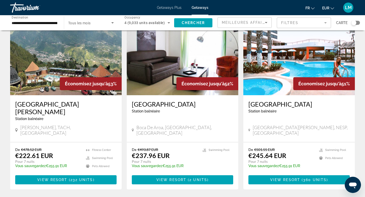
scroll to position [565, 0]
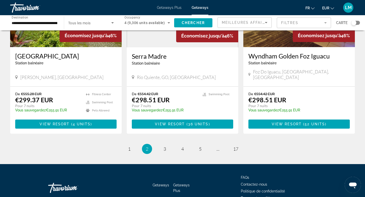
scroll to position [638, 0]
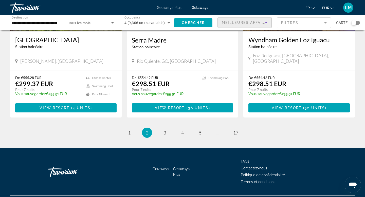
click at [266, 22] on icon "Sort by" at bounding box center [266, 23] width 6 height 6
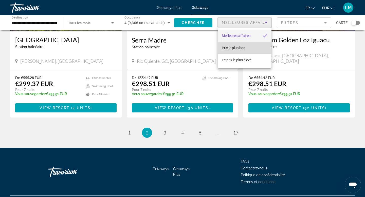
click at [251, 46] on mat-option "Prix ​​le plus bas" at bounding box center [245, 48] width 54 height 12
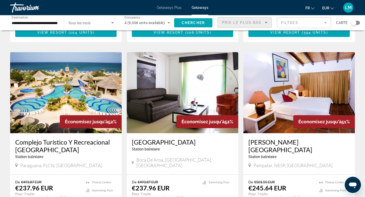
scroll to position [0, 0]
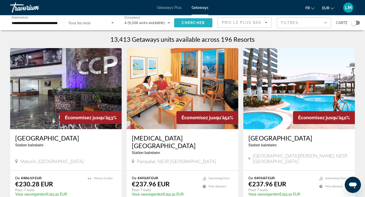
click at [189, 26] on span "Search widget" at bounding box center [193, 23] width 38 height 12
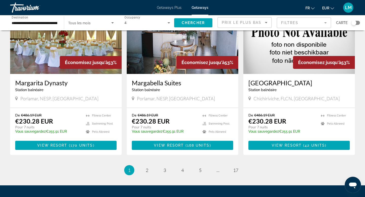
scroll to position [619, 0]
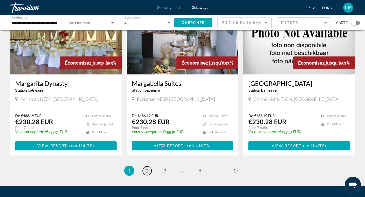
click at [145, 166] on link "page 2" at bounding box center [147, 170] width 9 height 9
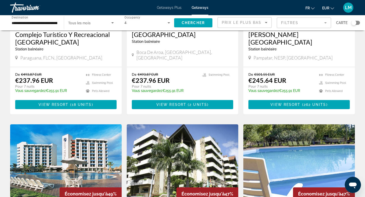
scroll to position [284, 0]
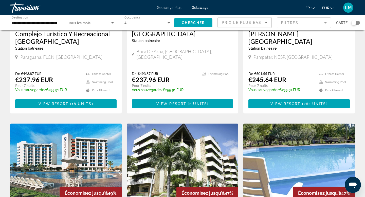
click at [270, 21] on div "Prix ​​le plus bas" at bounding box center [245, 22] width 54 height 10
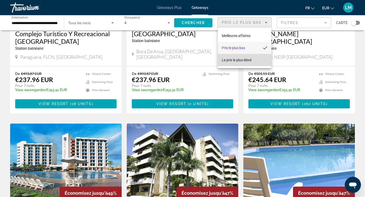
click at [255, 60] on mat-option "Le prix le plus élevé" at bounding box center [245, 60] width 54 height 12
